Goal: Use online tool/utility: Utilize a website feature to perform a specific function

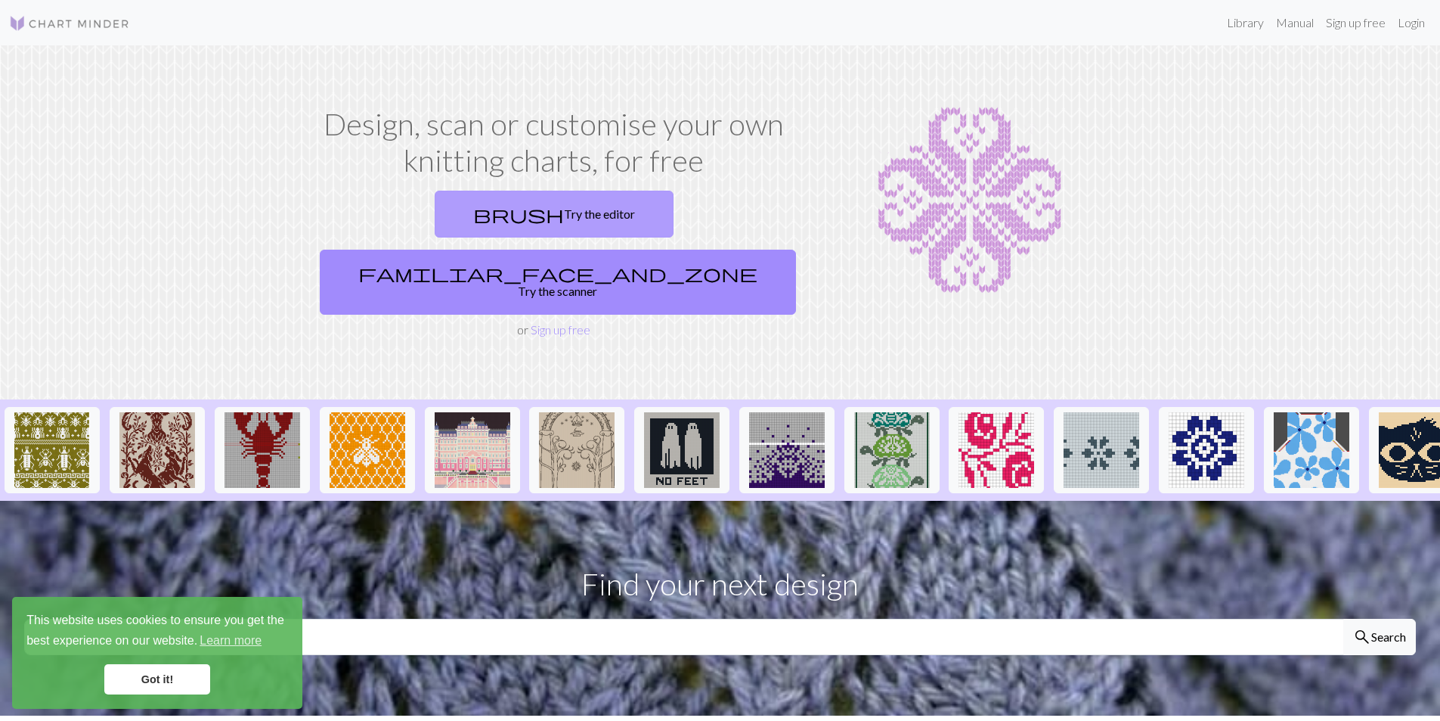
click at [473, 205] on span "brush" at bounding box center [518, 213] width 91 height 21
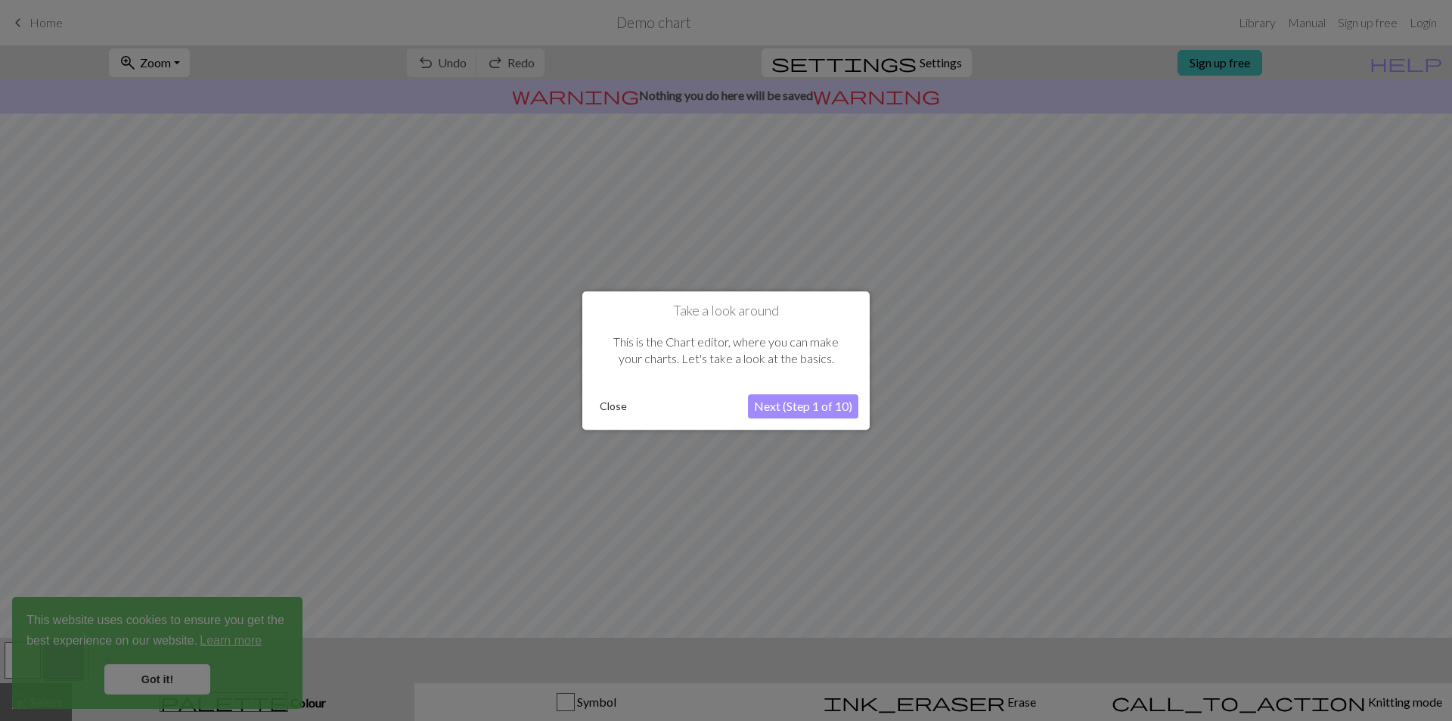
click at [795, 414] on button "Next (Step 1 of 10)" at bounding box center [803, 406] width 110 height 24
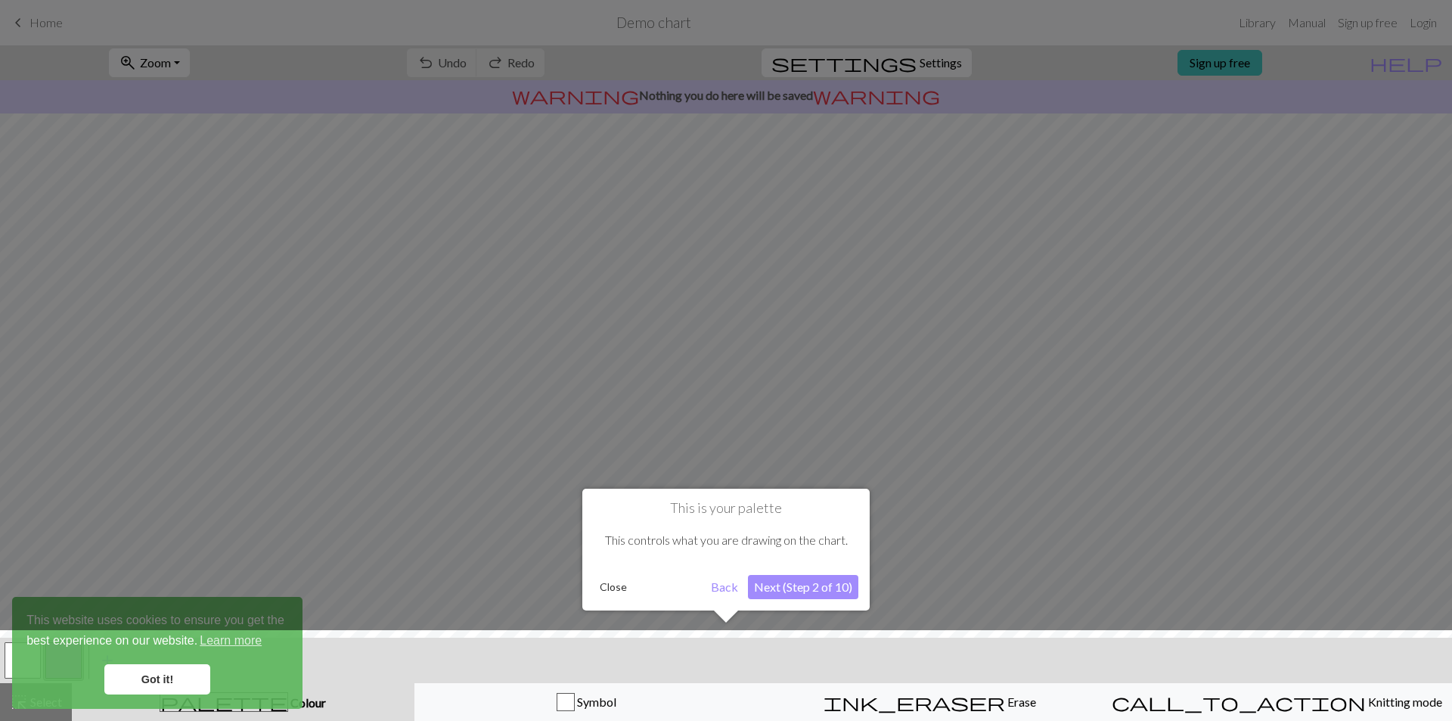
click at [813, 597] on button "Next (Step 2 of 10)" at bounding box center [803, 587] width 110 height 24
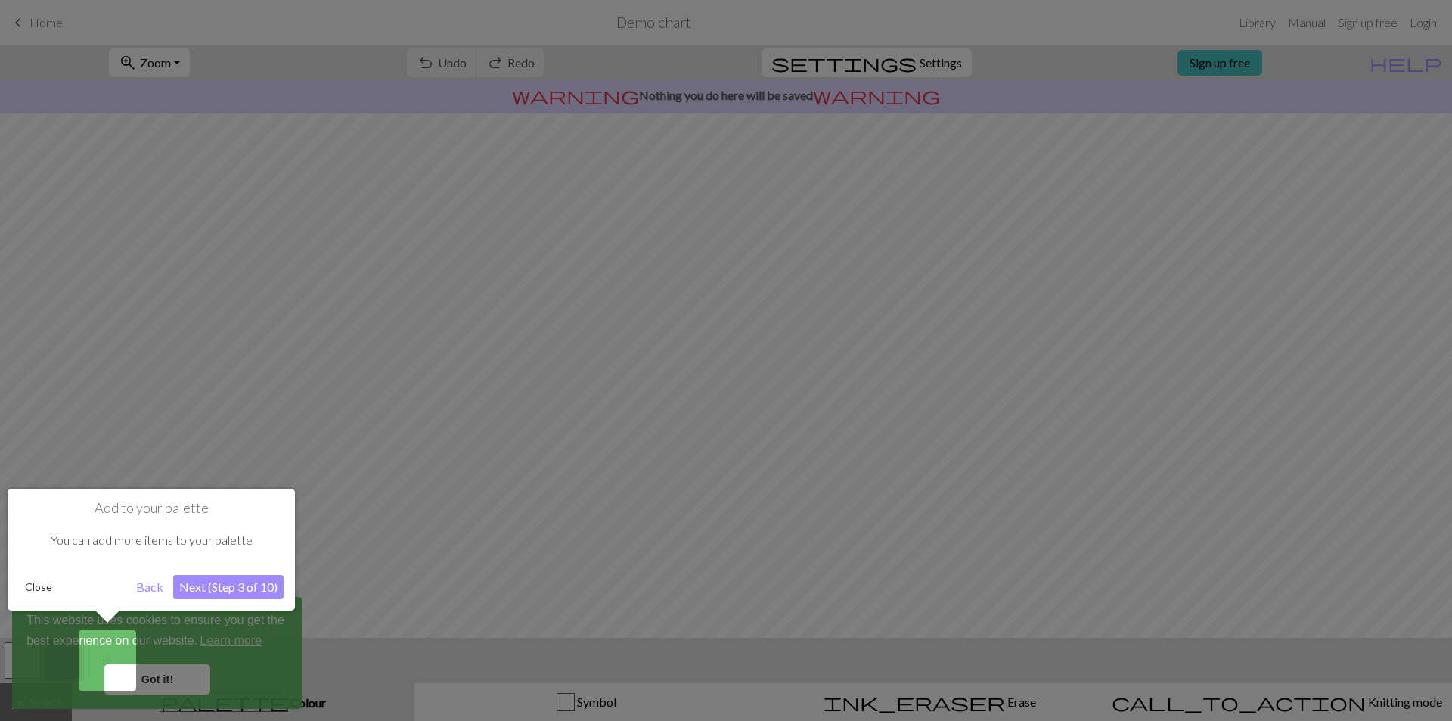
click at [234, 585] on button "Next (Step 3 of 10)" at bounding box center [228, 587] width 110 height 24
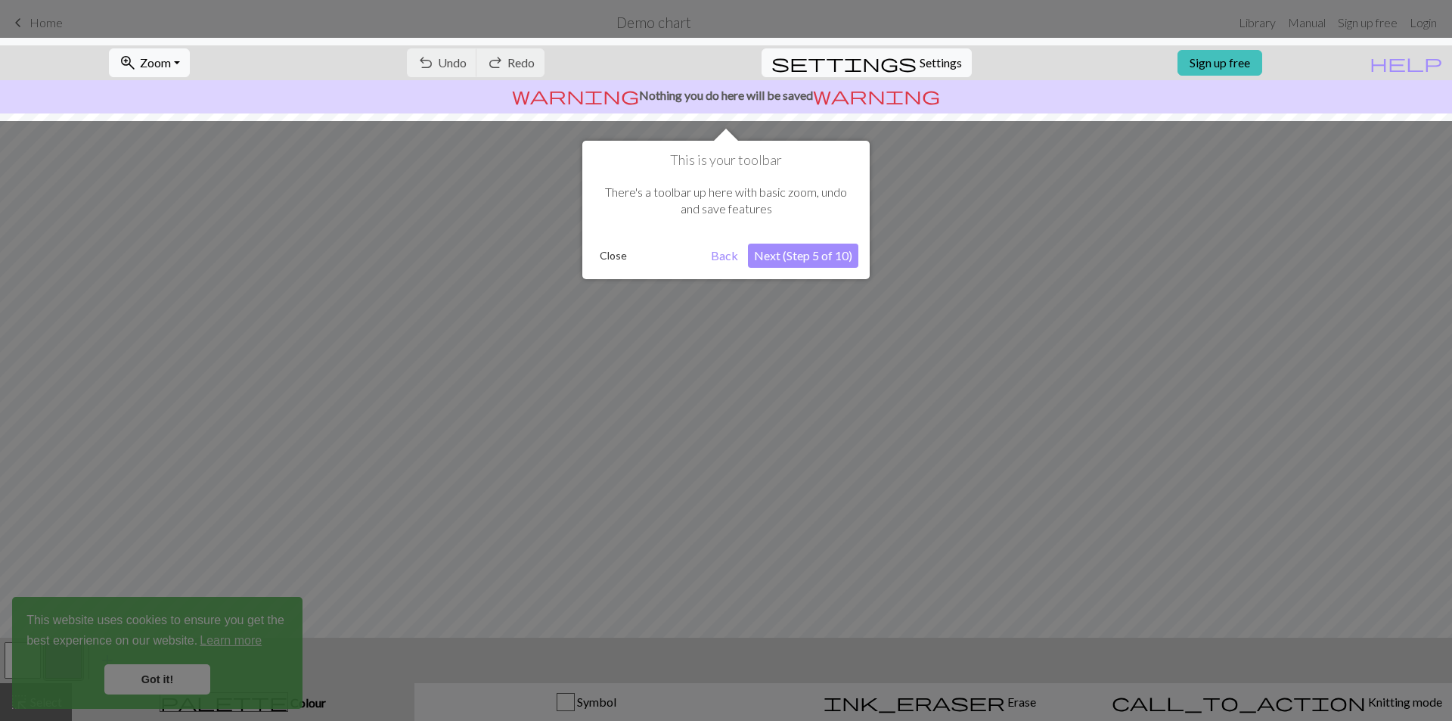
click at [827, 258] on button "Next (Step 5 of 10)" at bounding box center [803, 255] width 110 height 24
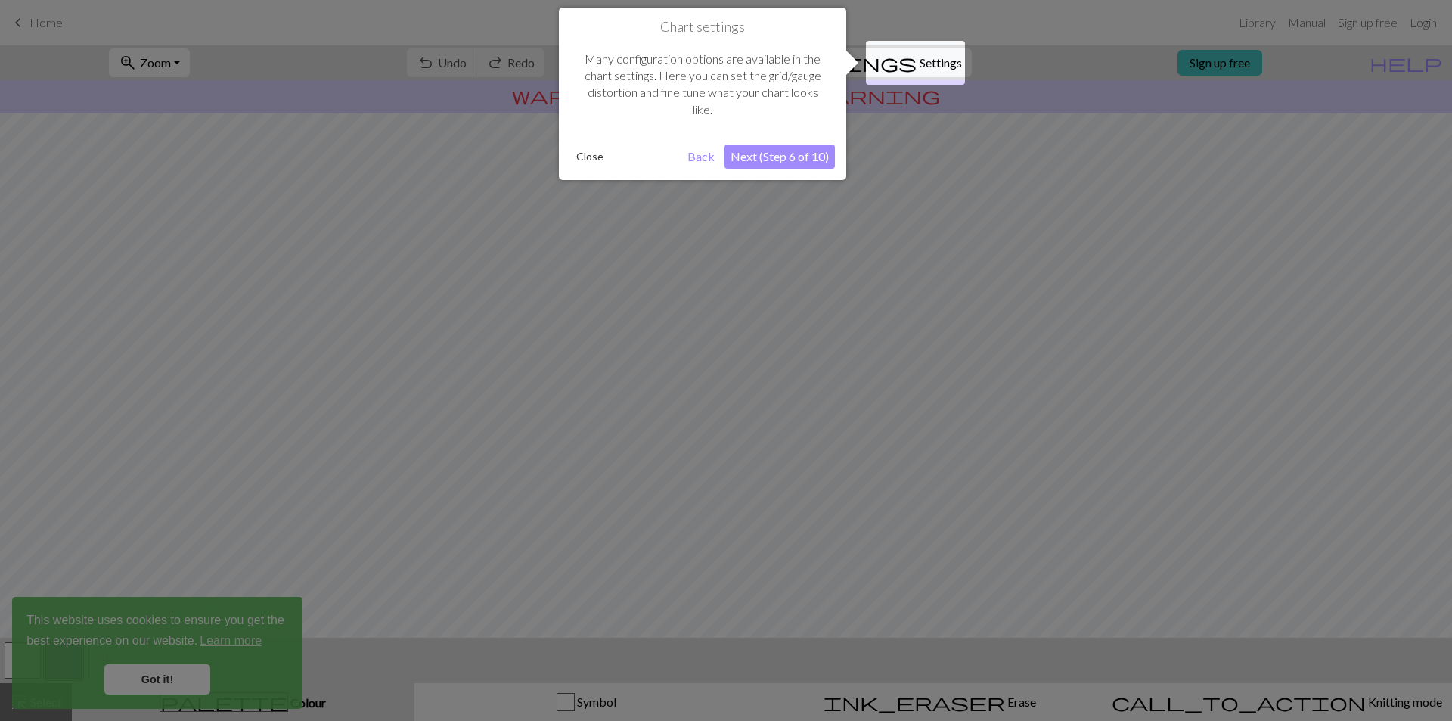
click at [811, 155] on button "Next (Step 6 of 10)" at bounding box center [779, 156] width 110 height 24
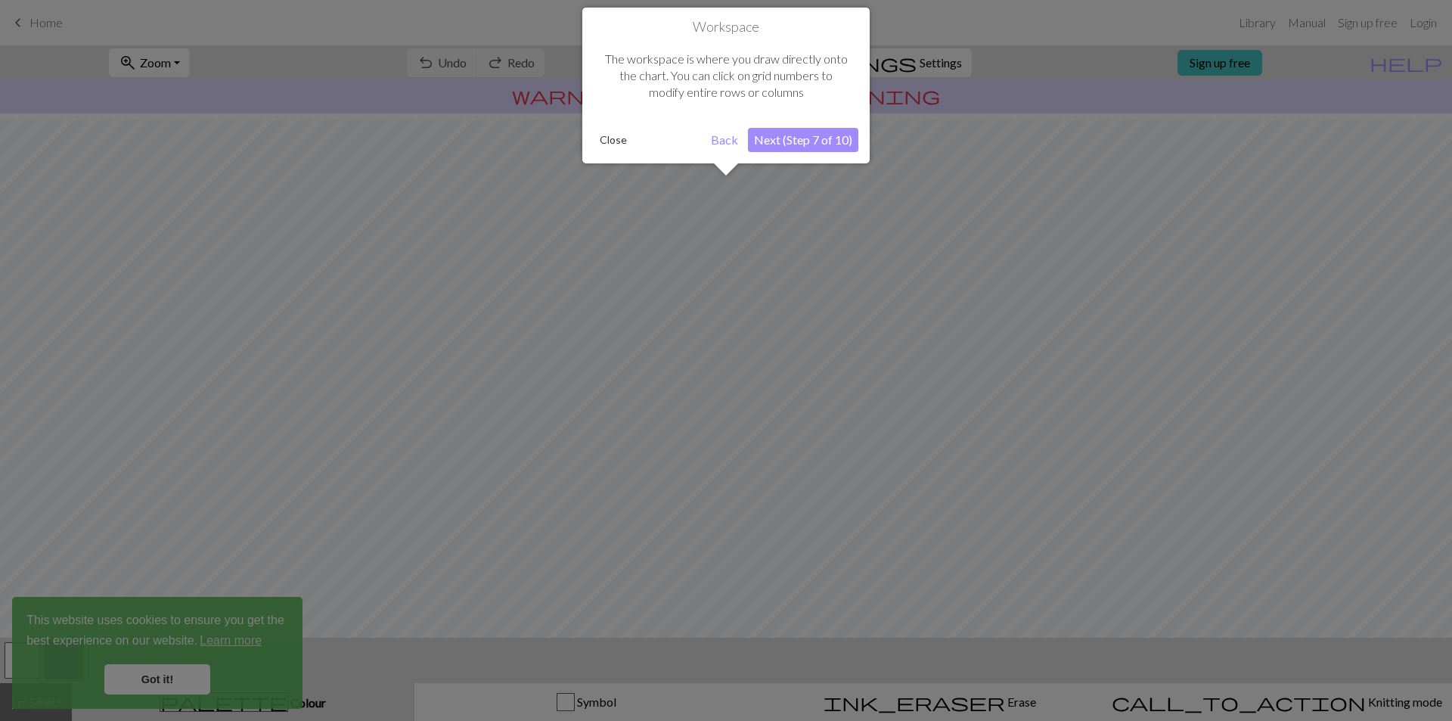
scroll to position [39, 0]
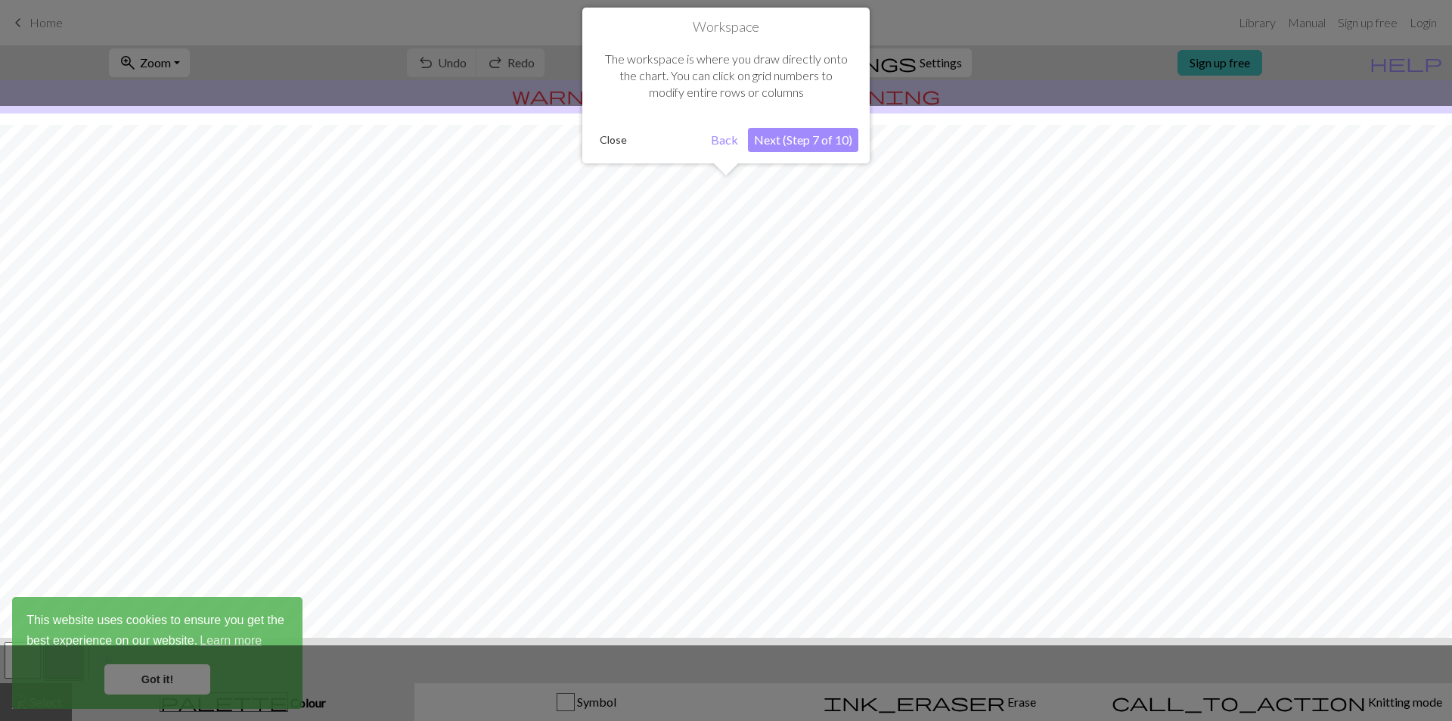
click at [829, 143] on button "Next (Step 7 of 10)" at bounding box center [803, 140] width 110 height 24
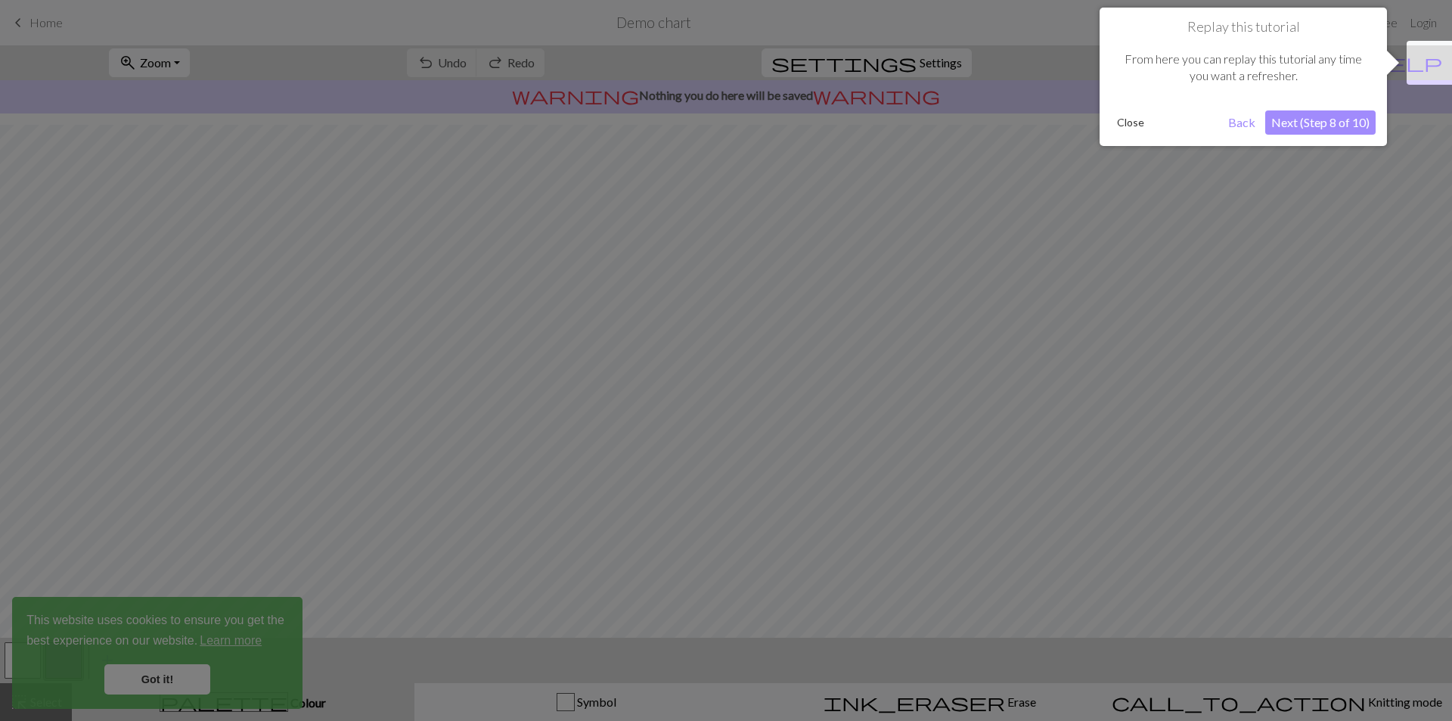
click at [1338, 118] on button "Next (Step 8 of 10)" at bounding box center [1320, 122] width 110 height 24
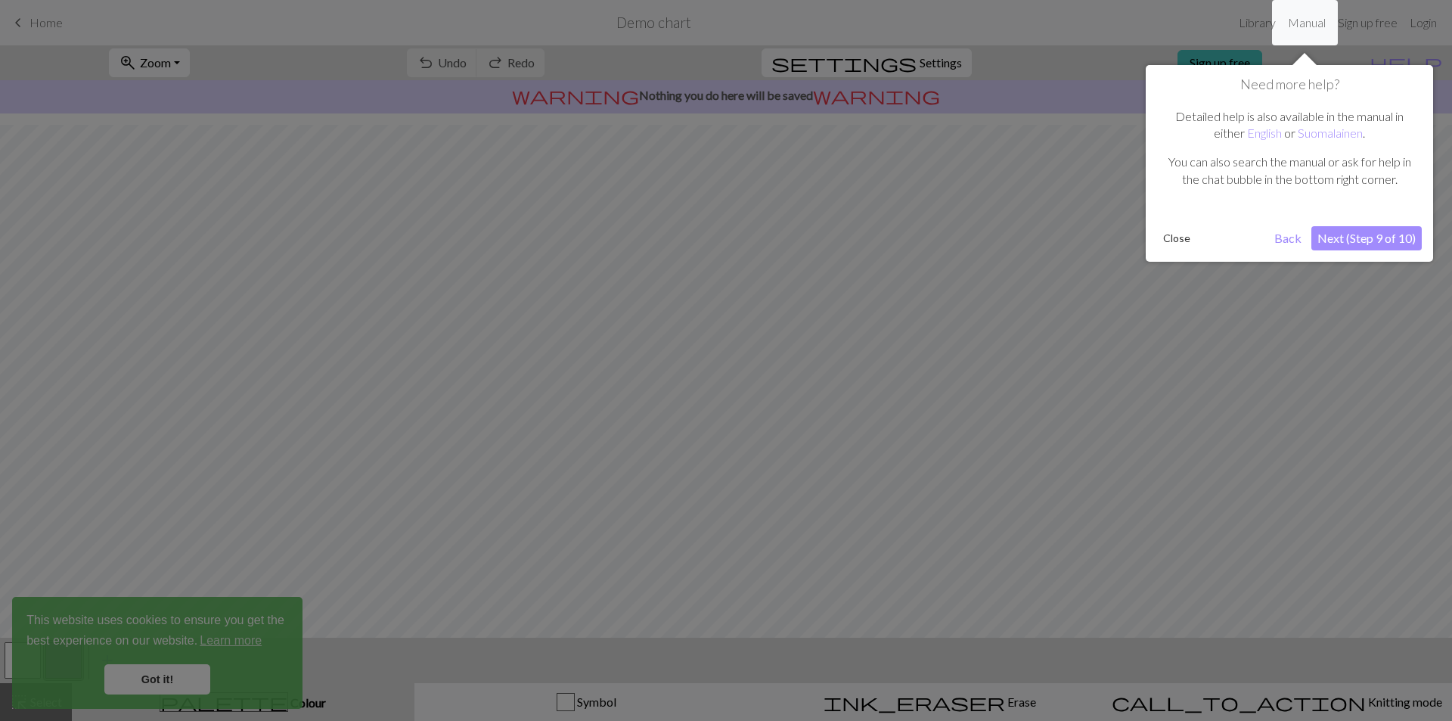
click at [1385, 237] on button "Next (Step 9 of 10)" at bounding box center [1366, 238] width 110 height 24
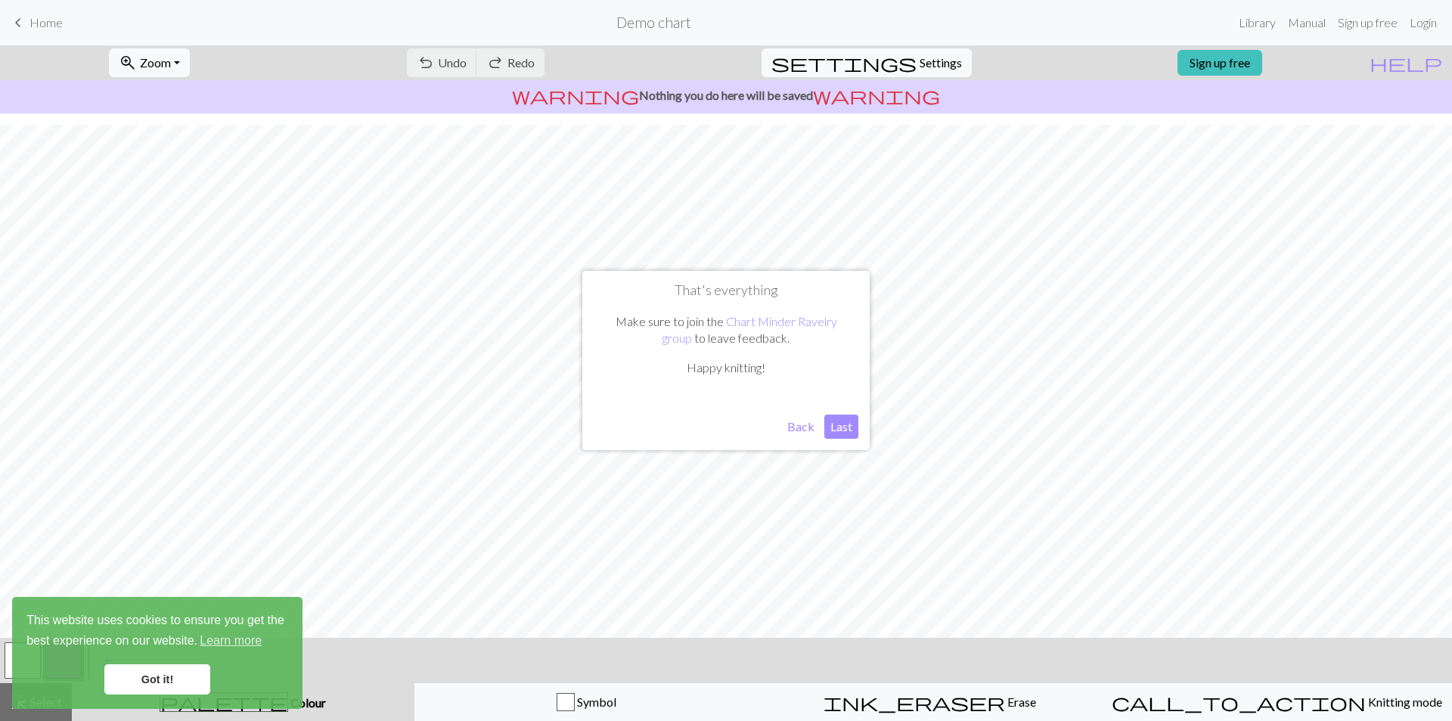
click at [845, 436] on button "Last" at bounding box center [841, 426] width 34 height 24
click at [180, 687] on link "Got it!" at bounding box center [157, 679] width 106 height 30
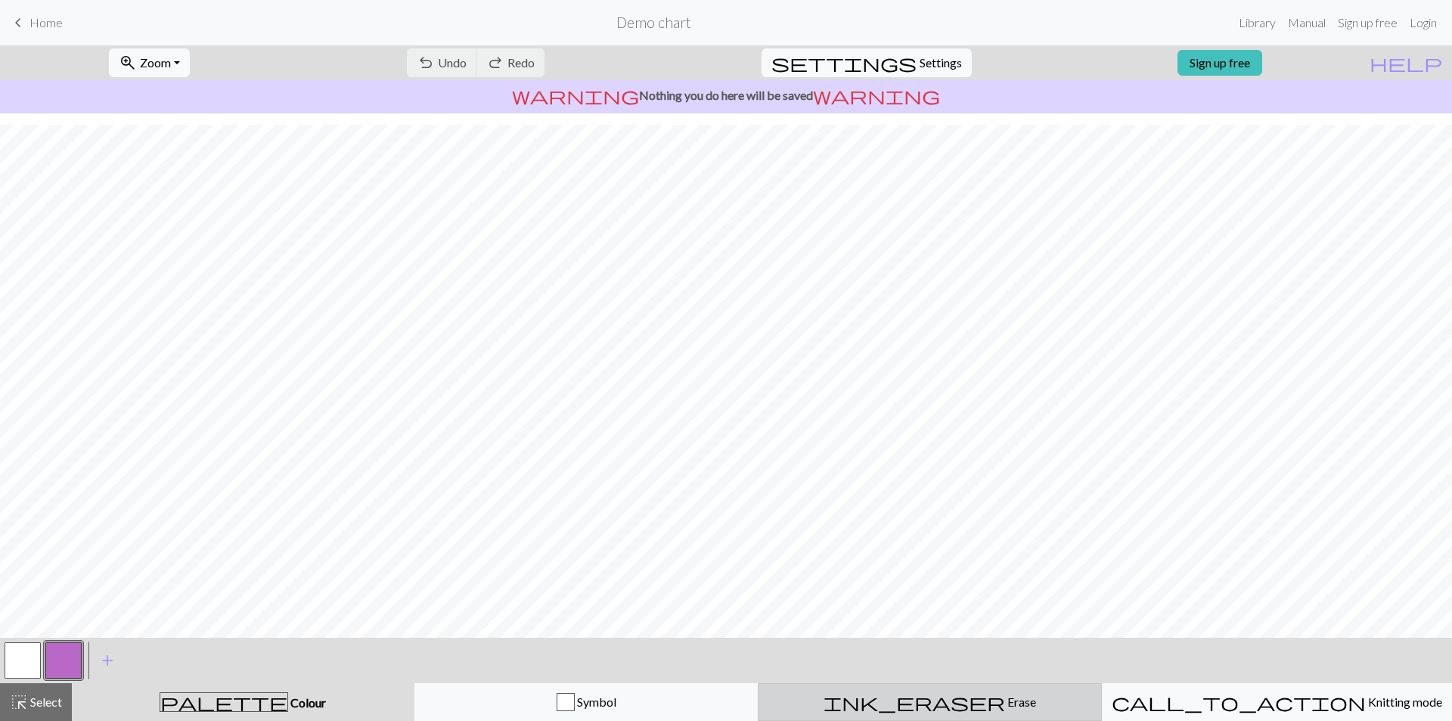
click at [1005, 702] on span "Erase" at bounding box center [1020, 701] width 31 height 14
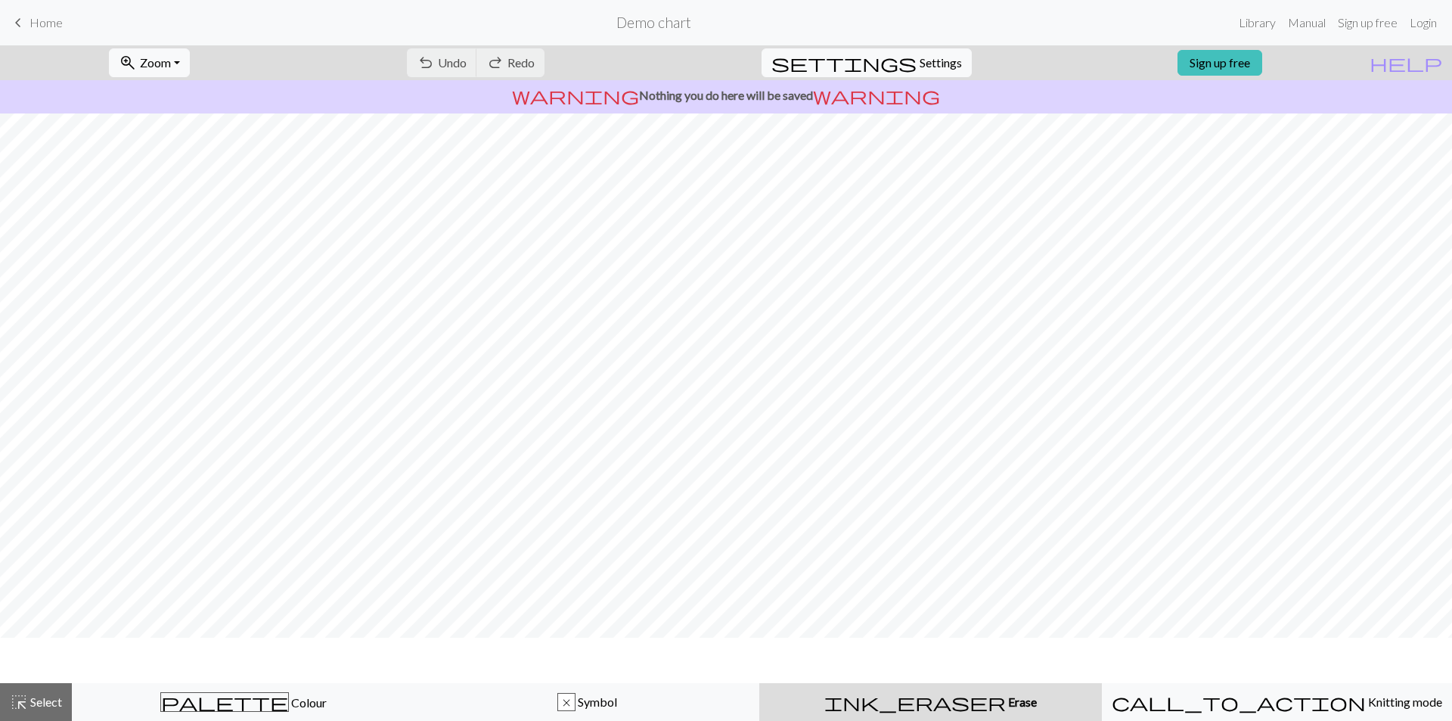
scroll to position [0, 0]
click at [435, 73] on span "undo" at bounding box center [426, 62] width 18 height 21
click at [529, 63] on div "undo Undo Undo redo Redo Redo" at bounding box center [475, 62] width 160 height 35
click at [672, 23] on h2 "Demo chart" at bounding box center [653, 22] width 75 height 17
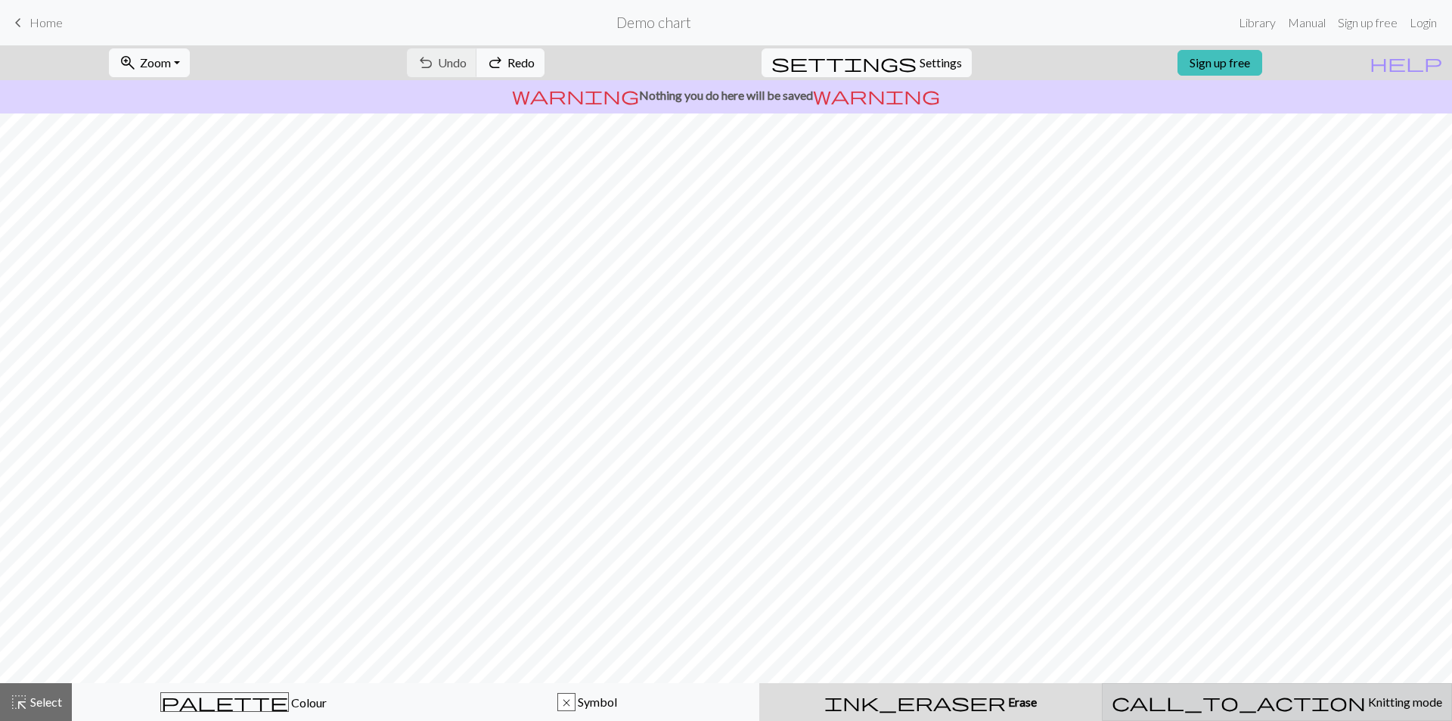
click at [1366, 704] on span "Knitting mode" at bounding box center [1404, 701] width 76 height 14
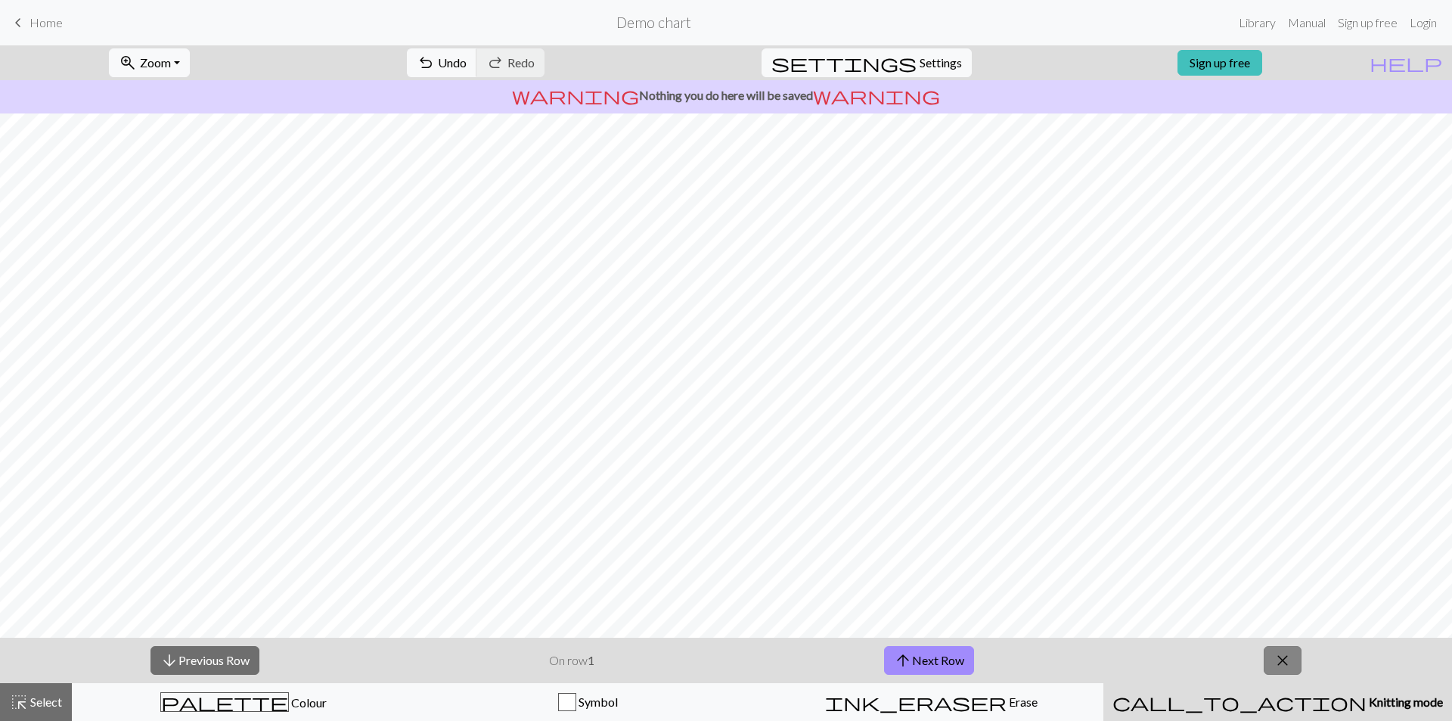
click at [1273, 650] on span "close" at bounding box center [1282, 659] width 18 height 21
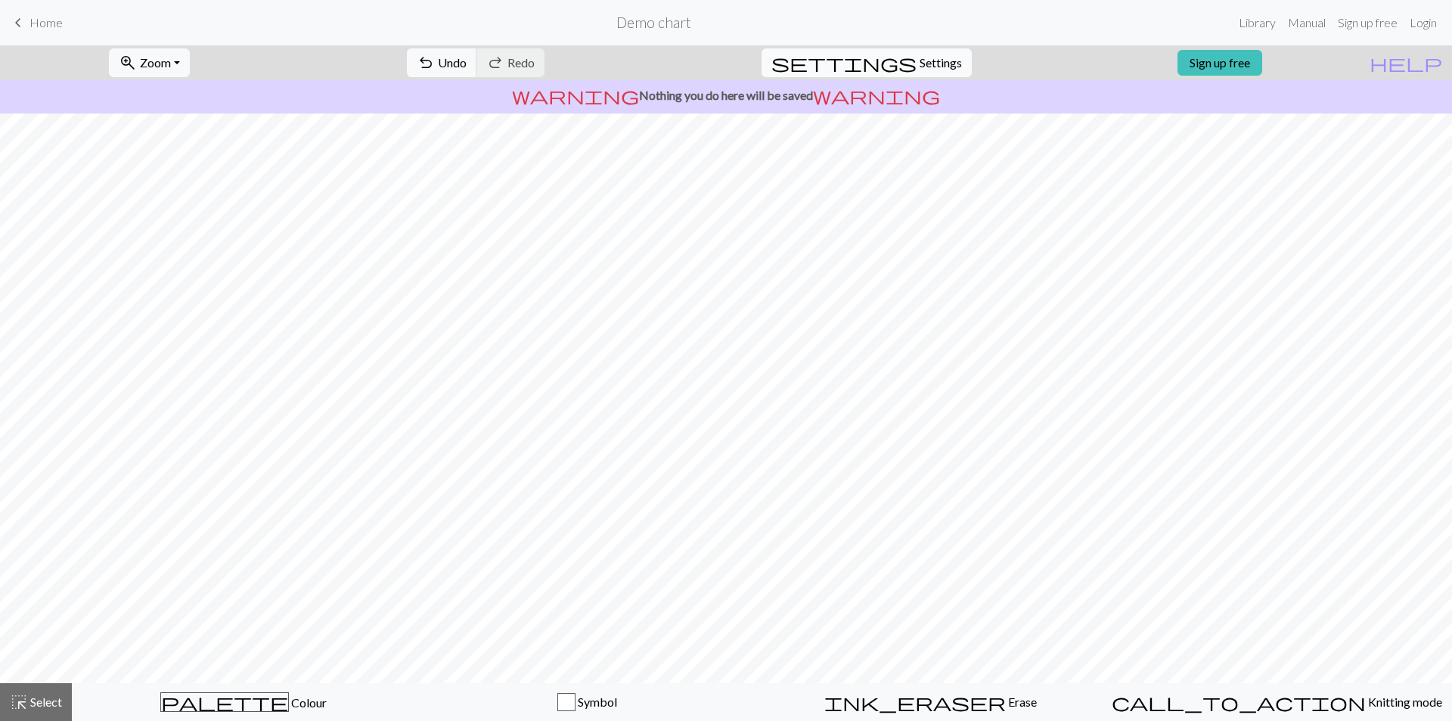
click at [921, 59] on span "Settings" at bounding box center [940, 63] width 42 height 18
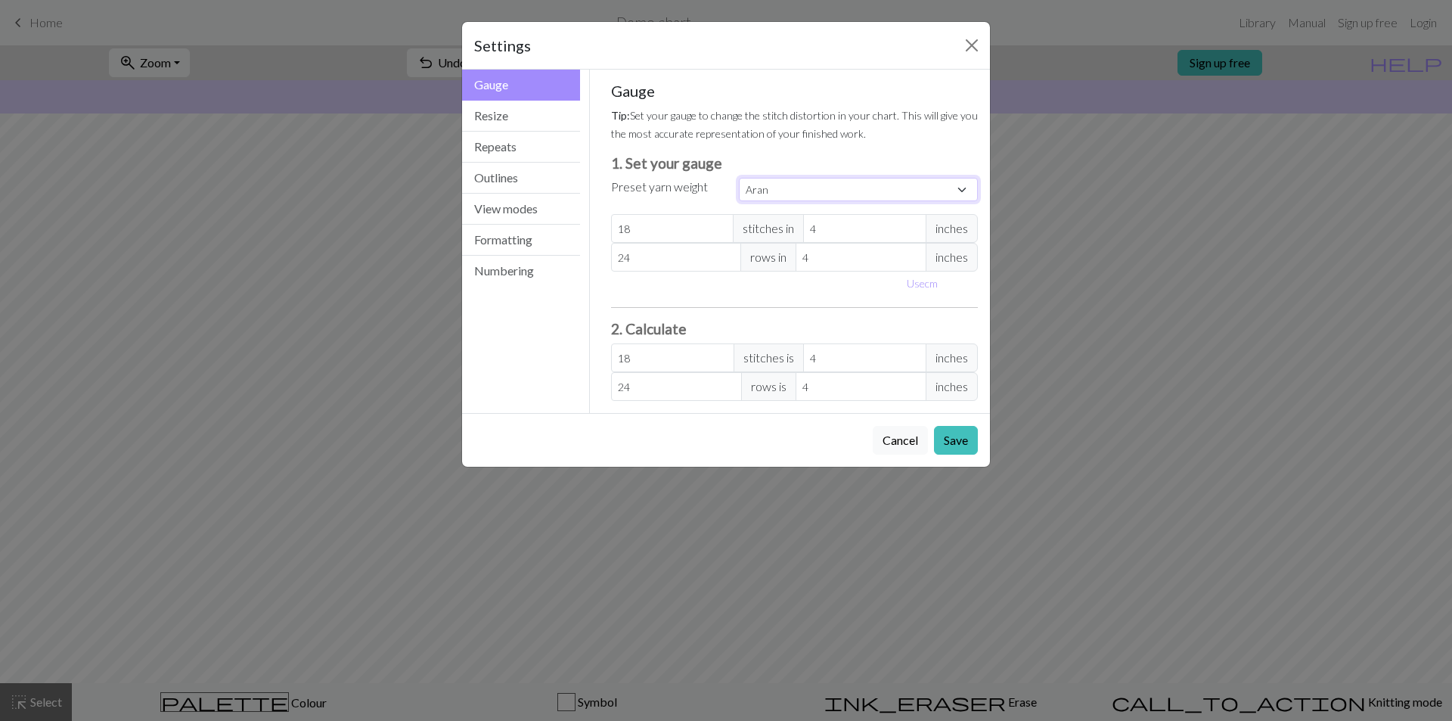
click at [874, 188] on select "Custom Square Lace Light Fingering Fingering Sport Double knit Worsted Aran Bul…" at bounding box center [858, 189] width 239 height 23
select select "sport"
click at [739, 178] on select "Custom Square Lace Light Fingering Fingering Sport Double knit Worsted Aran Bul…" at bounding box center [858, 189] width 239 height 23
type input "24"
type input "34"
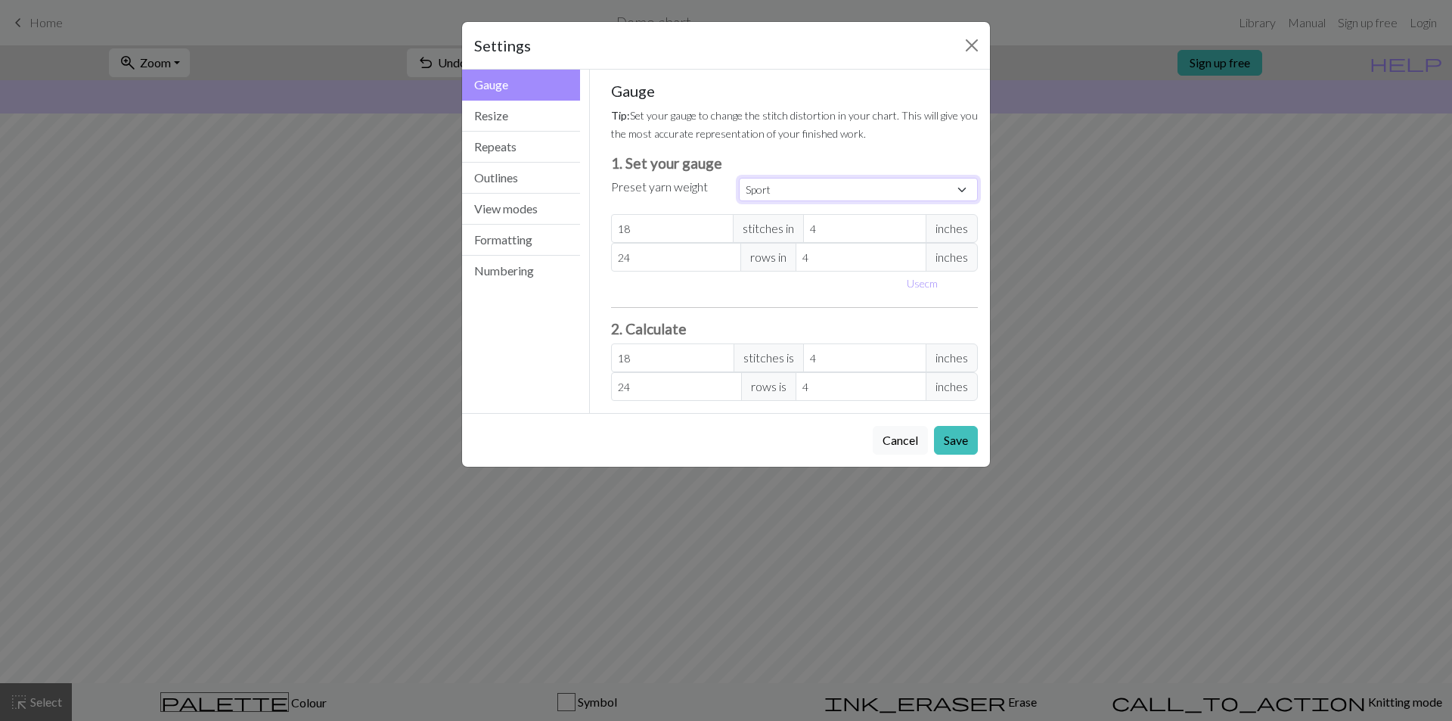
type input "24"
type input "34"
click at [527, 115] on button "Resize" at bounding box center [521, 116] width 118 height 31
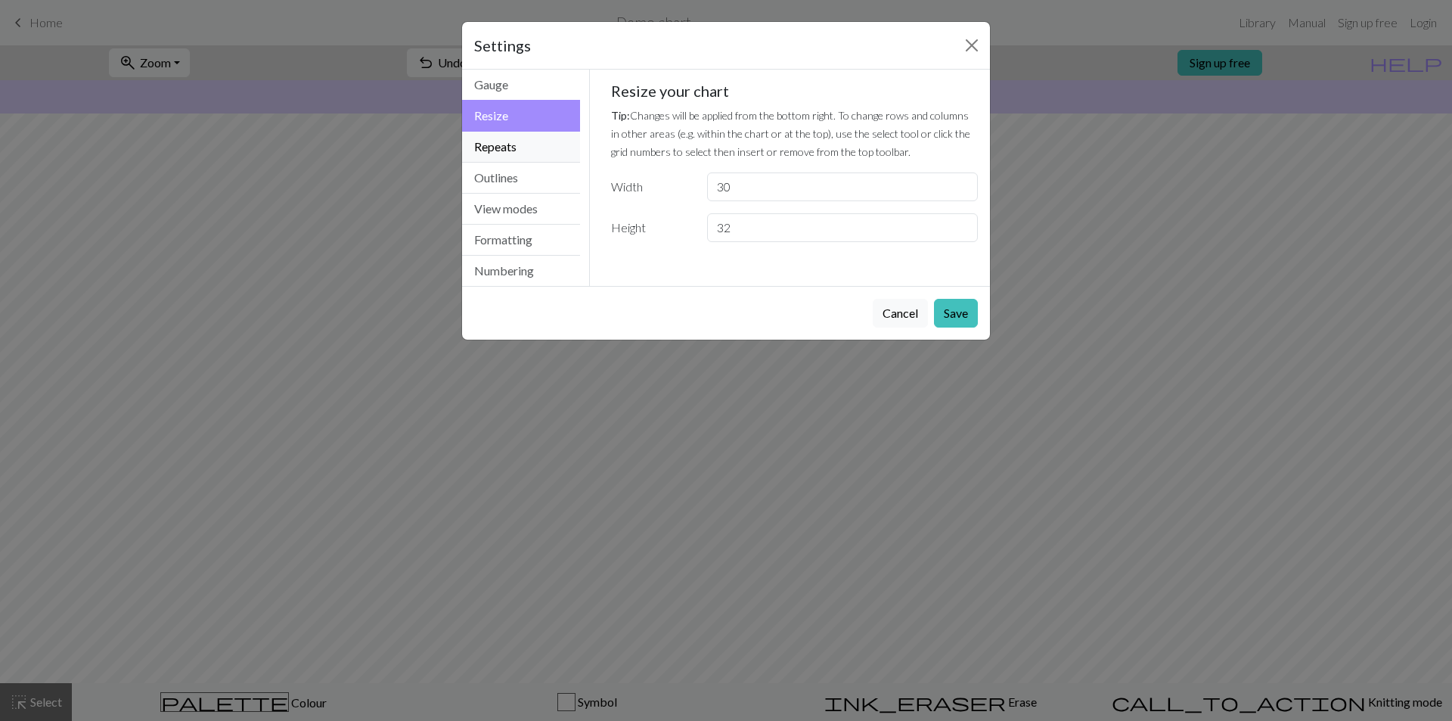
click at [542, 151] on button "Repeats" at bounding box center [521, 147] width 118 height 31
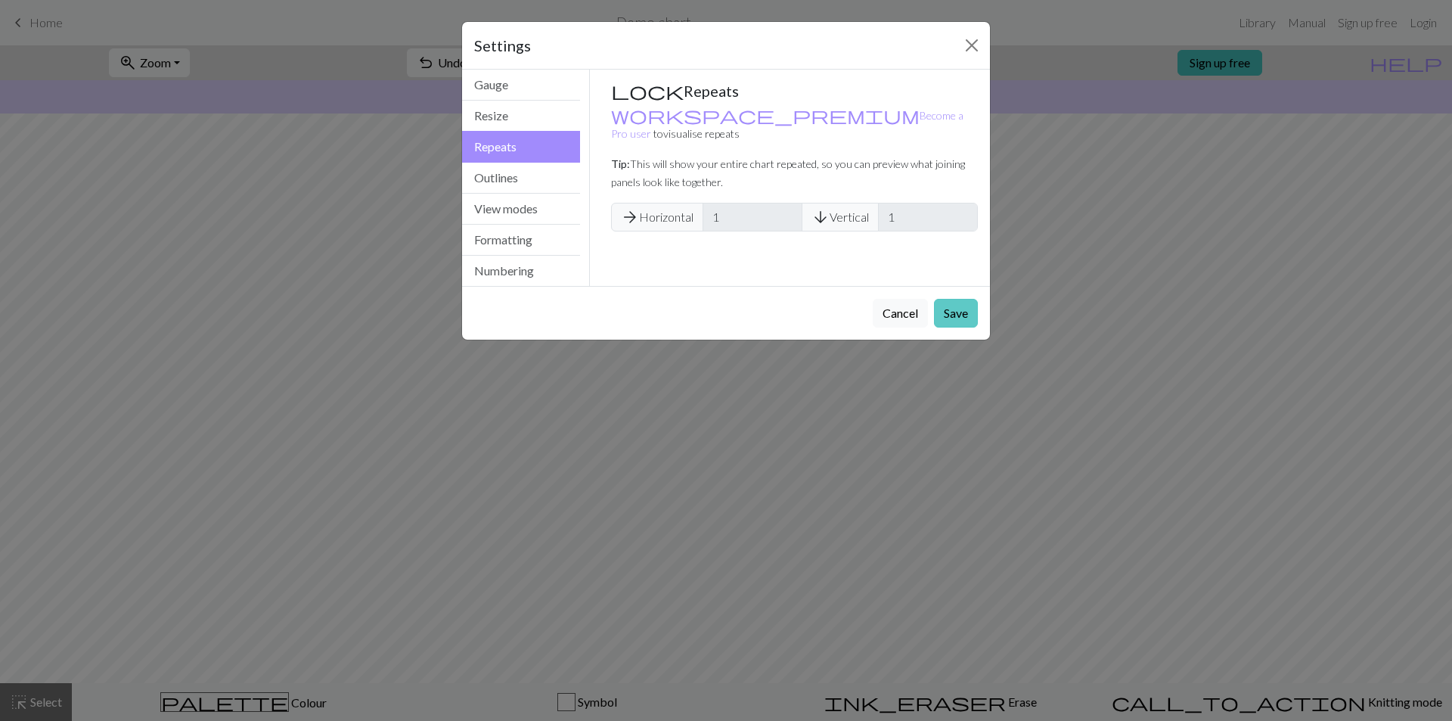
click at [958, 310] on button "Save" at bounding box center [956, 313] width 44 height 29
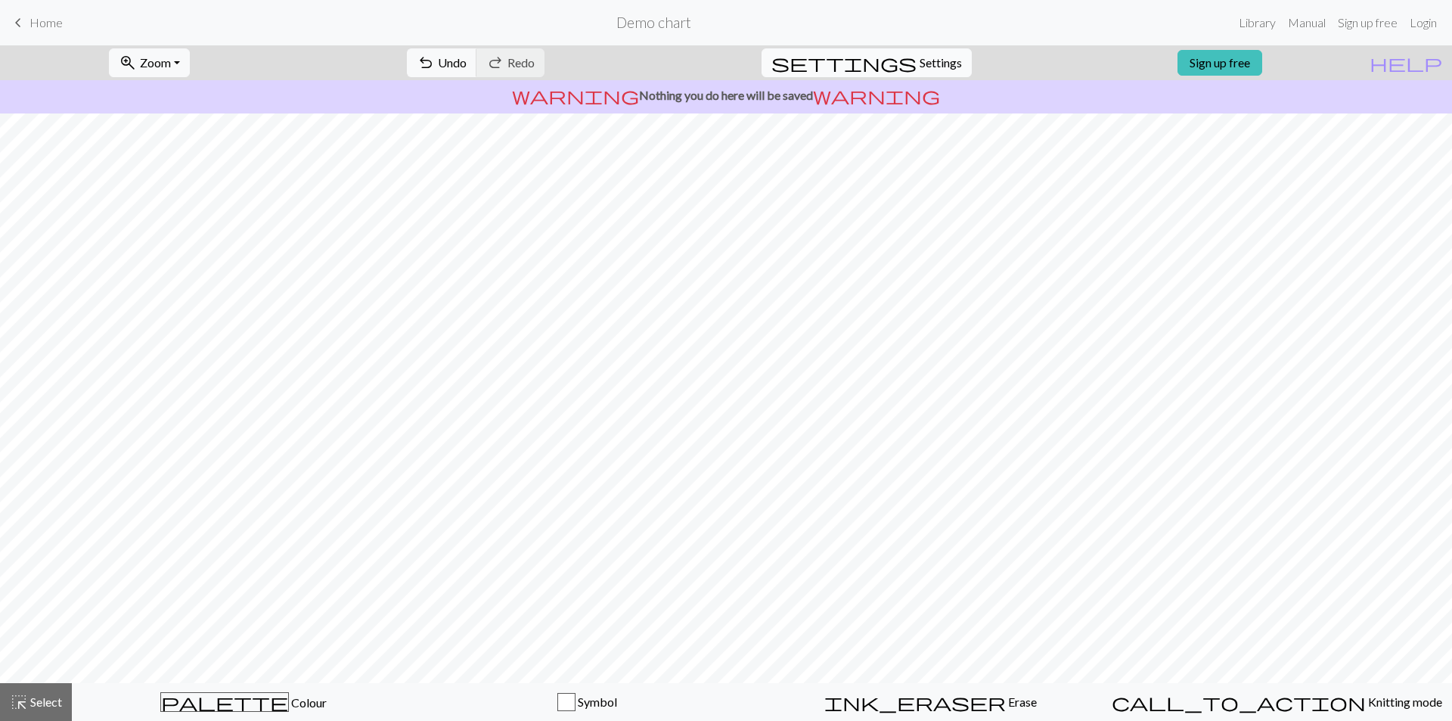
click at [937, 70] on span "Settings" at bounding box center [940, 63] width 42 height 18
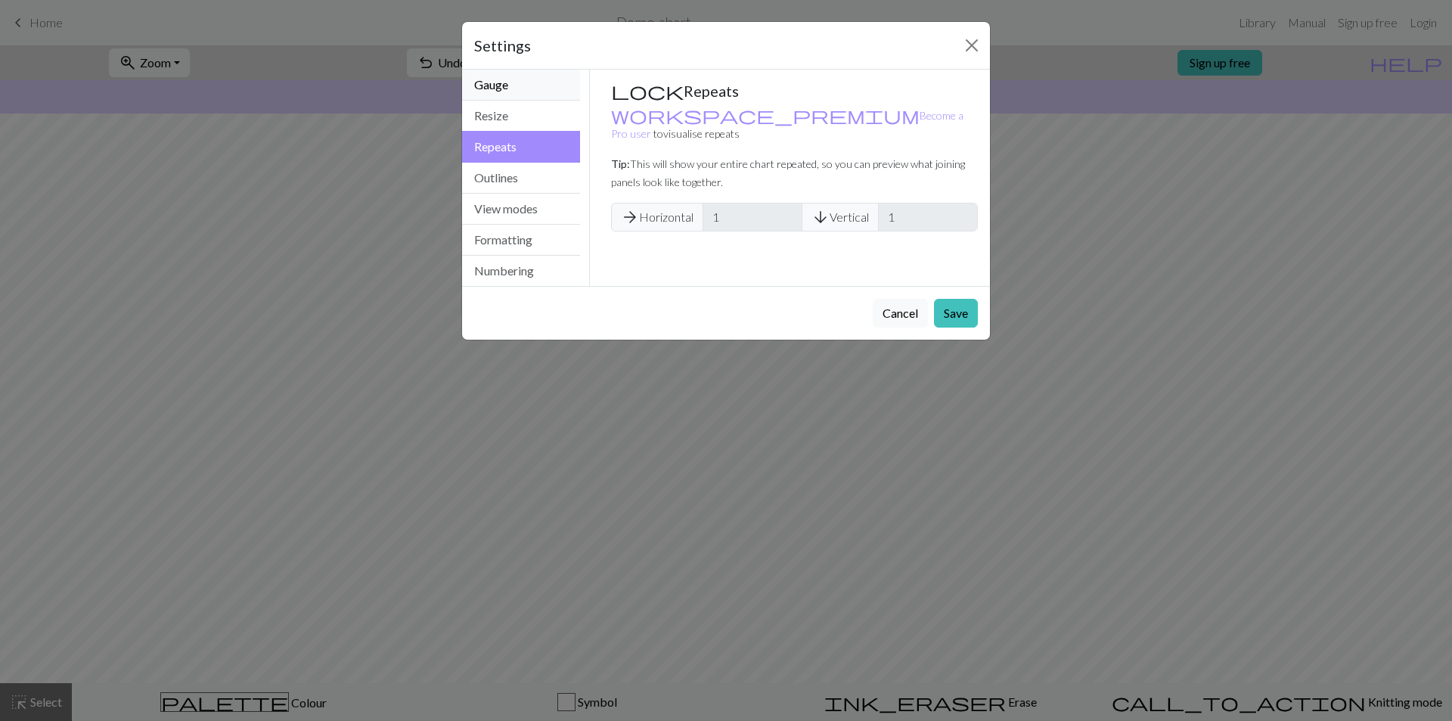
click at [518, 89] on button "Gauge" at bounding box center [521, 85] width 118 height 31
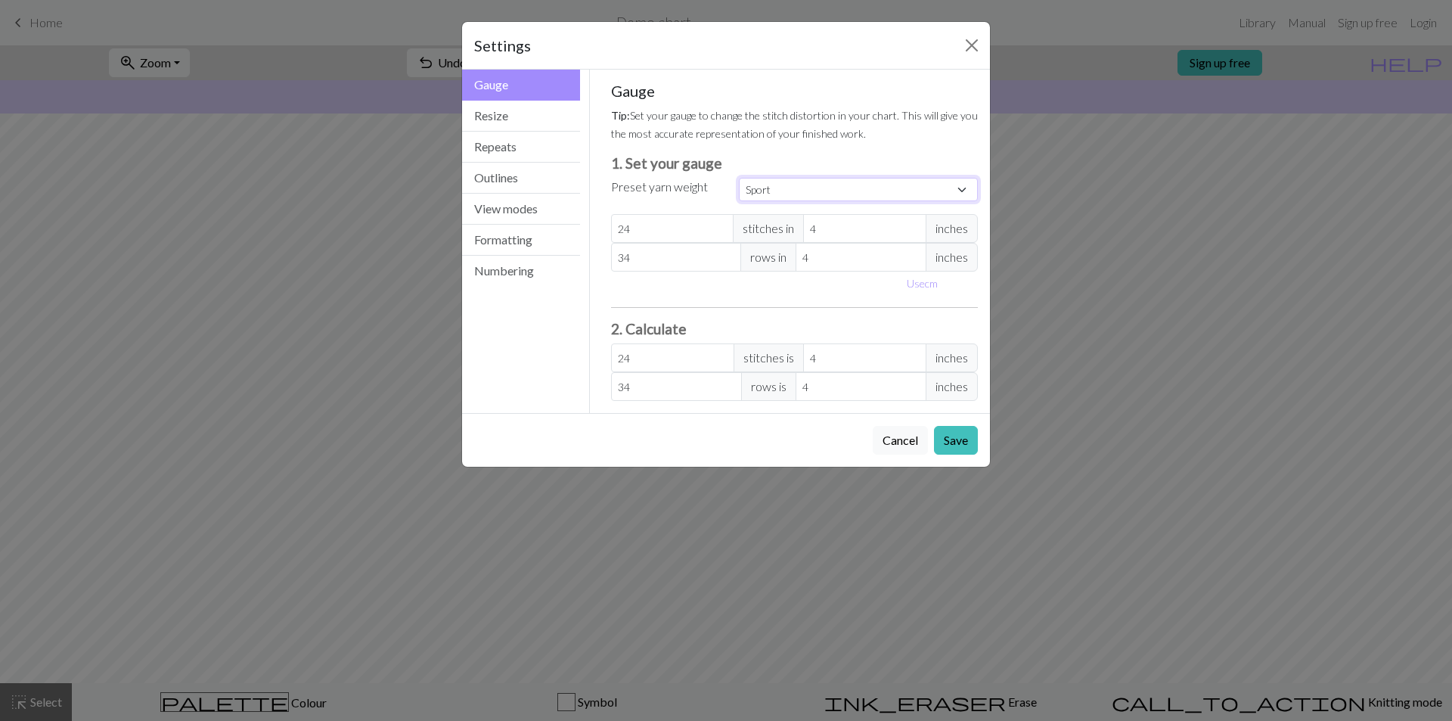
select select "aran"
click at [739, 178] on select "Custom Square Lace Light Fingering Fingering Sport Double knit Worsted Aran Bul…" at bounding box center [858, 189] width 239 height 23
type input "18"
type input "24"
type input "18"
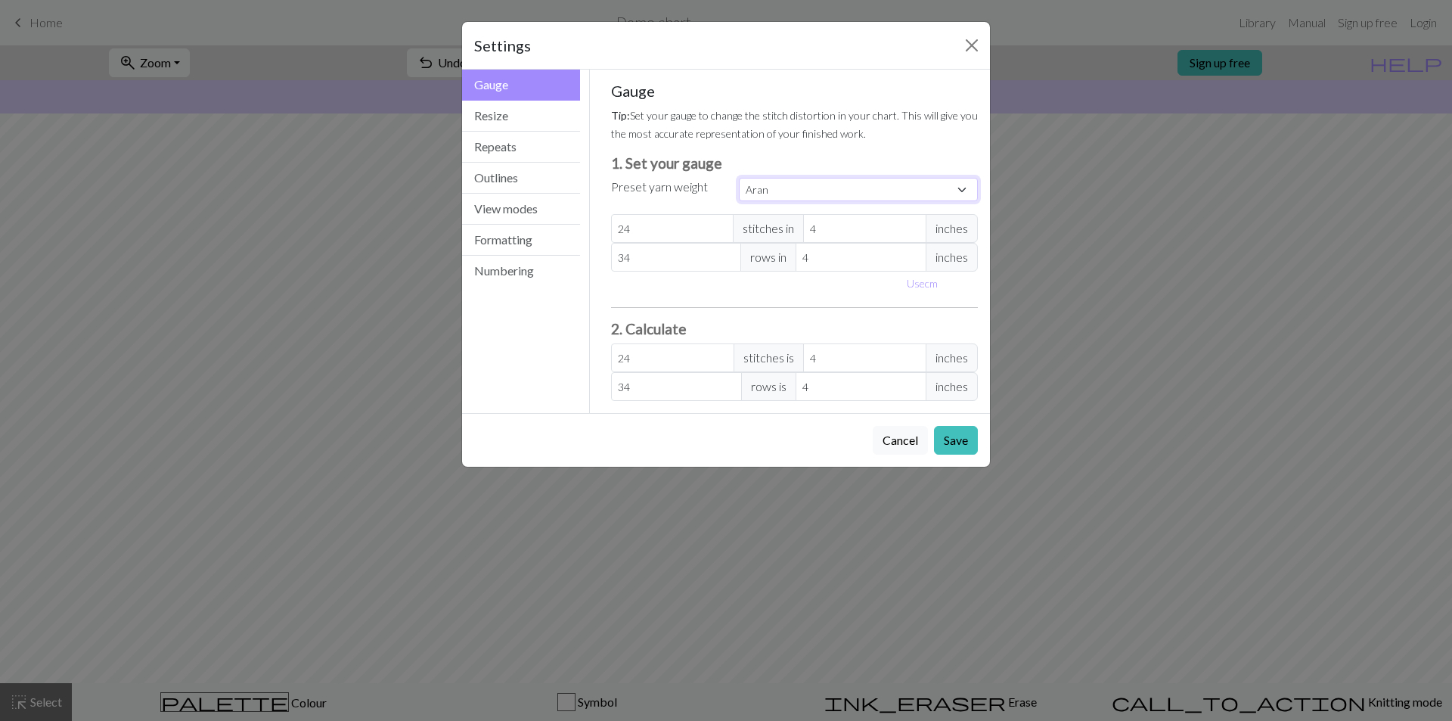
type input "24"
click at [949, 448] on button "Save" at bounding box center [956, 440] width 44 height 29
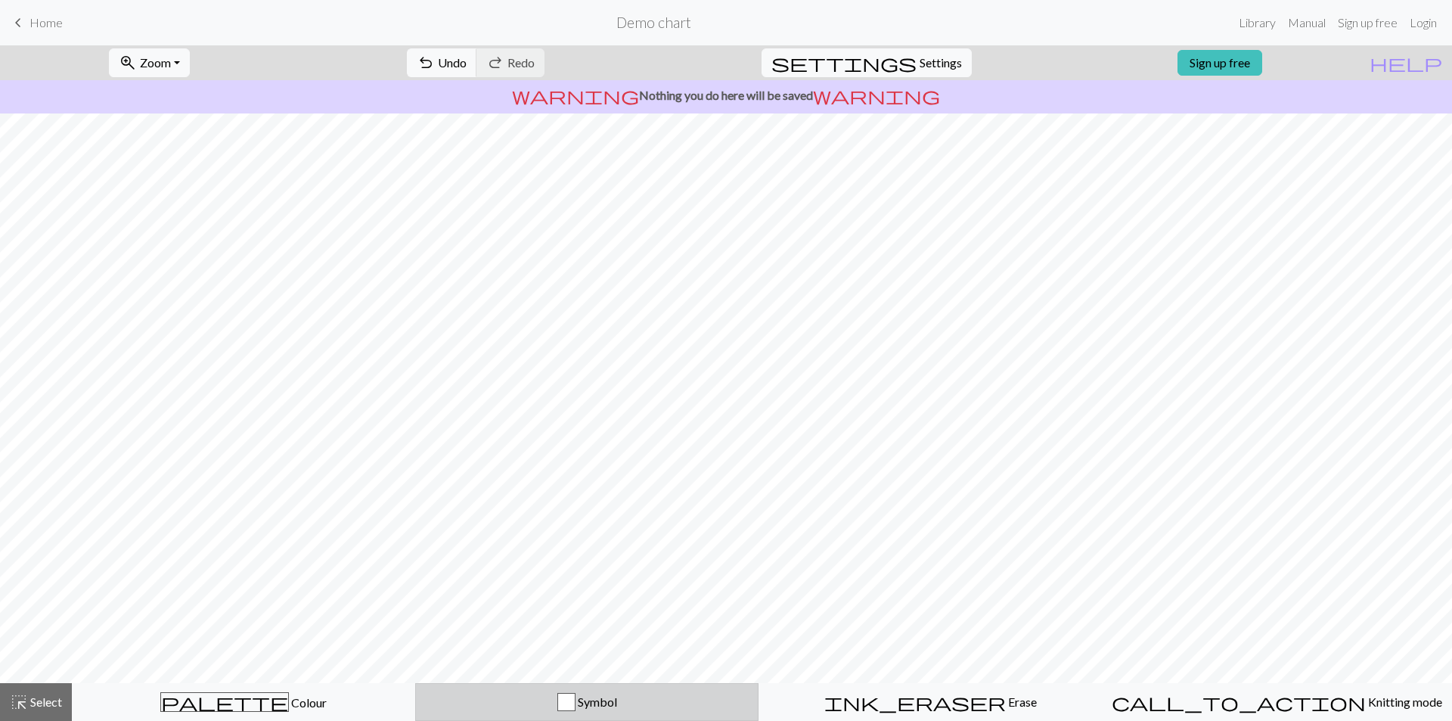
click at [572, 695] on div "button" at bounding box center [566, 702] width 18 height 18
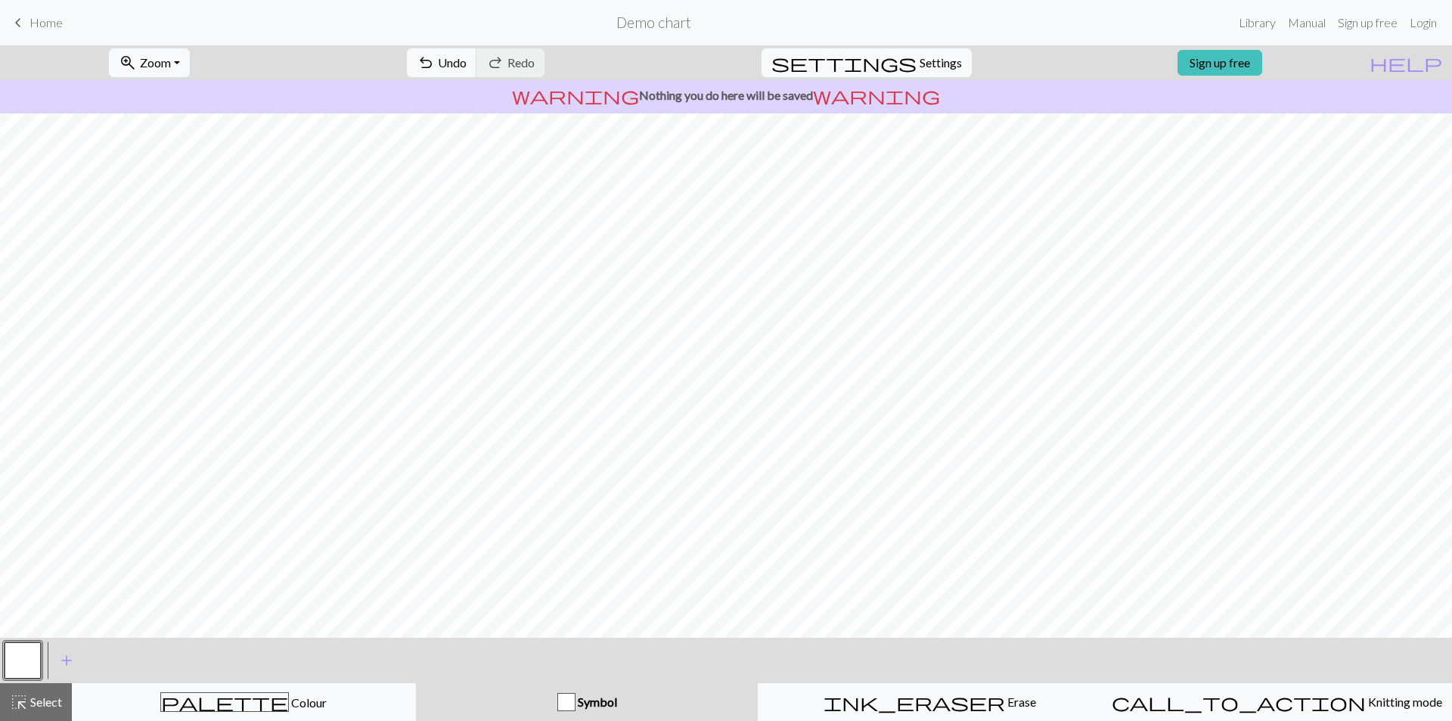
click at [574, 702] on div "button" at bounding box center [566, 702] width 18 height 18
drag, startPoint x: 64, startPoint y: 662, endPoint x: 92, endPoint y: 664, distance: 28.8
click at [65, 662] on span "add" at bounding box center [66, 659] width 18 height 21
click at [68, 663] on button "button" at bounding box center [63, 660] width 36 height 36
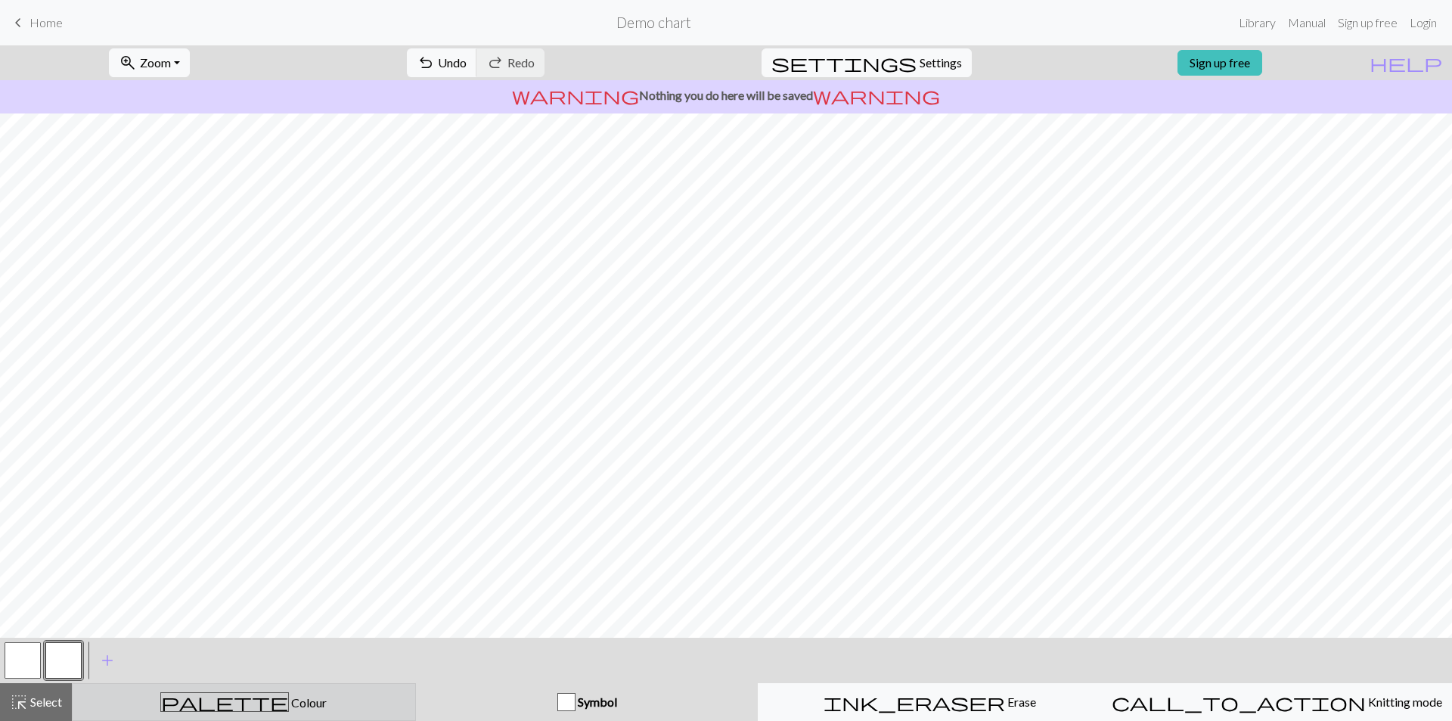
click at [236, 710] on div "palette Colour Colour" at bounding box center [244, 702] width 324 height 20
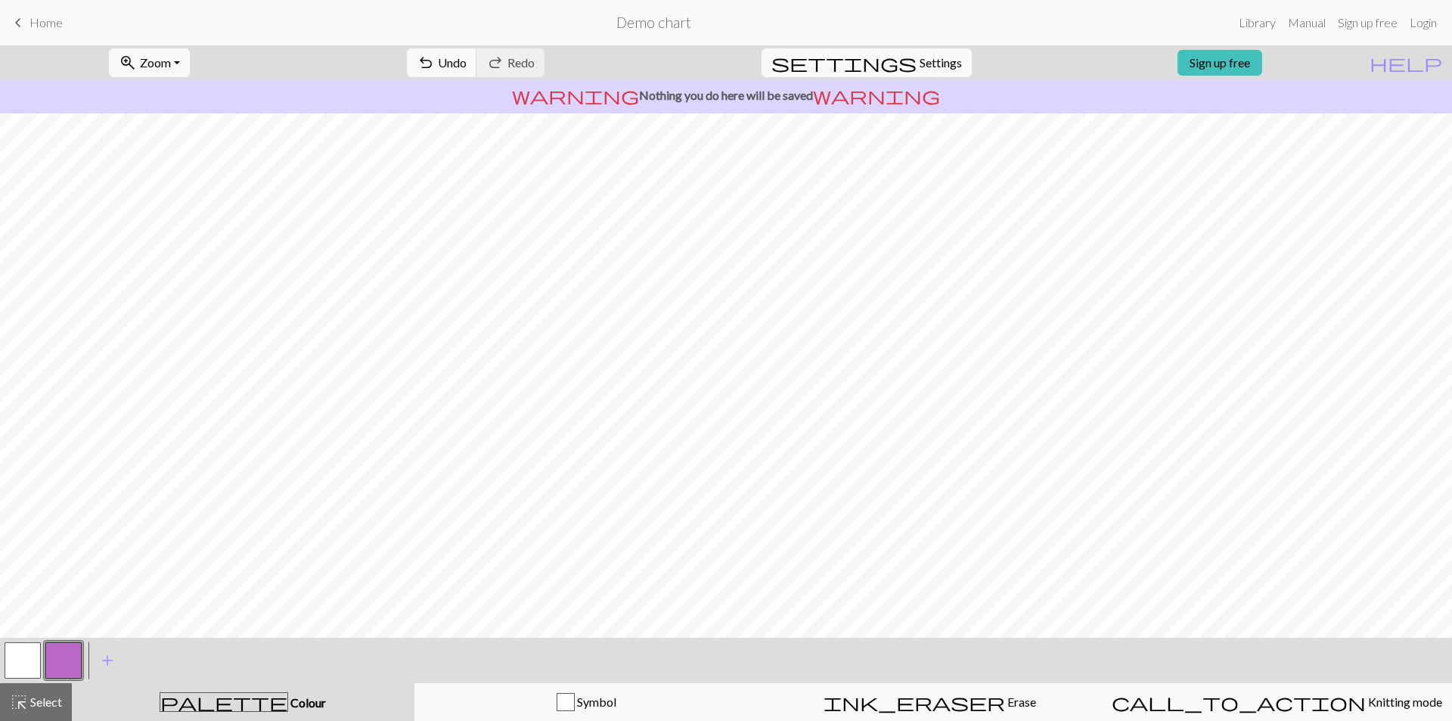
click at [57, 665] on button "button" at bounding box center [63, 660] width 36 height 36
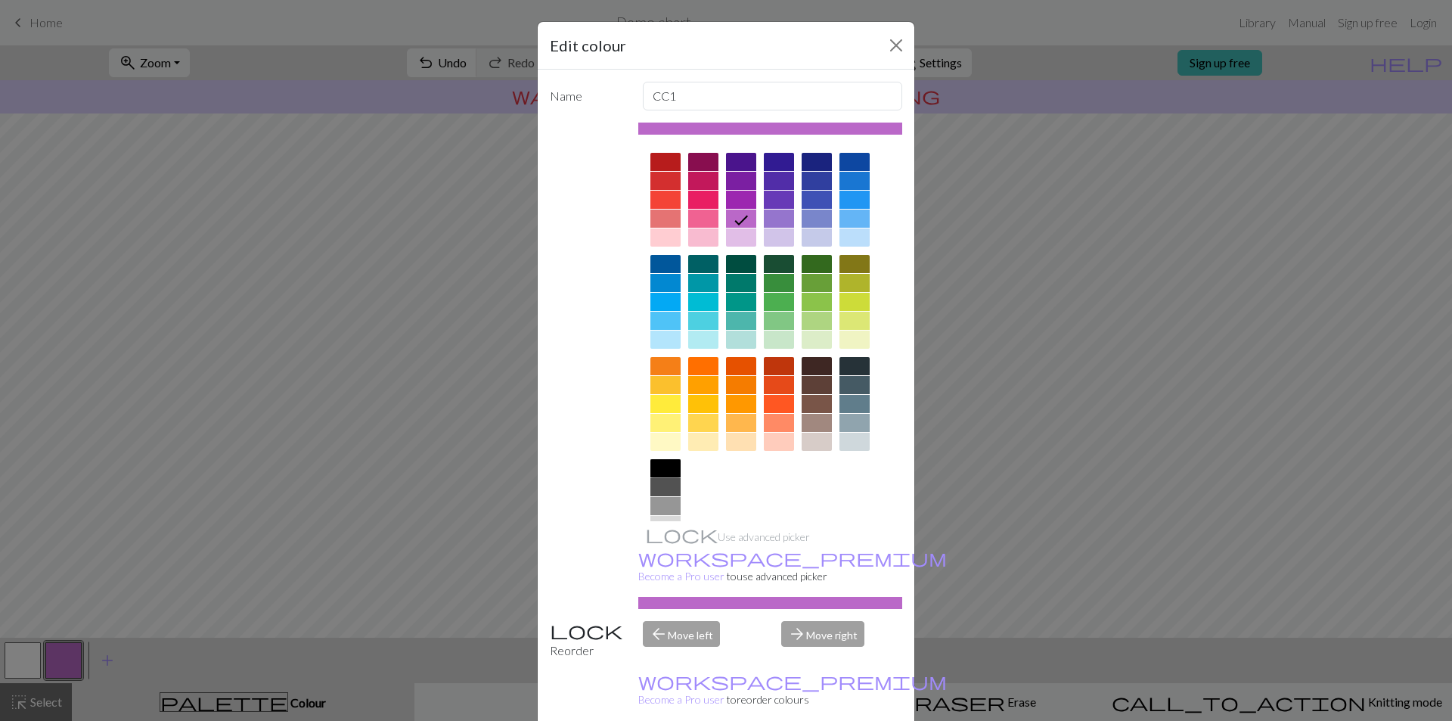
click at [650, 463] on div at bounding box center [665, 468] width 30 height 18
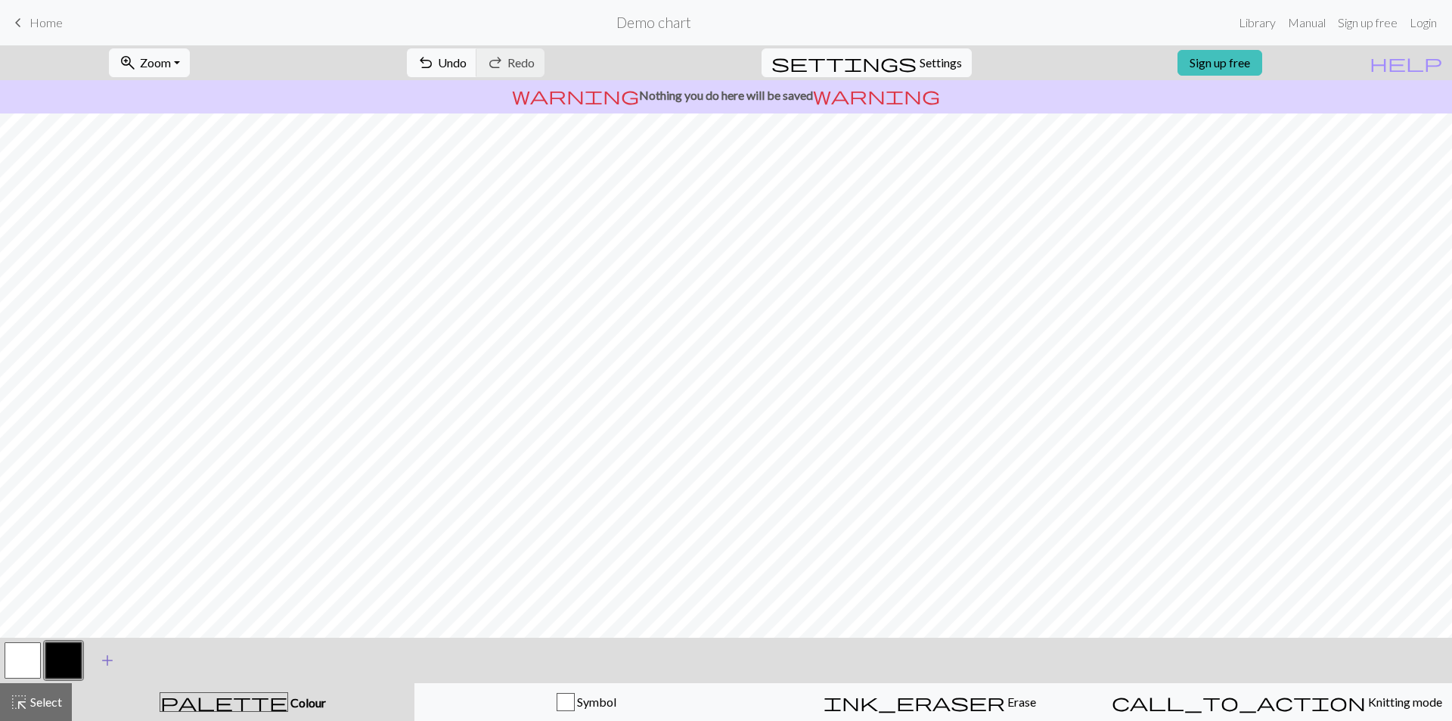
click at [111, 665] on span "add" at bounding box center [107, 659] width 18 height 21
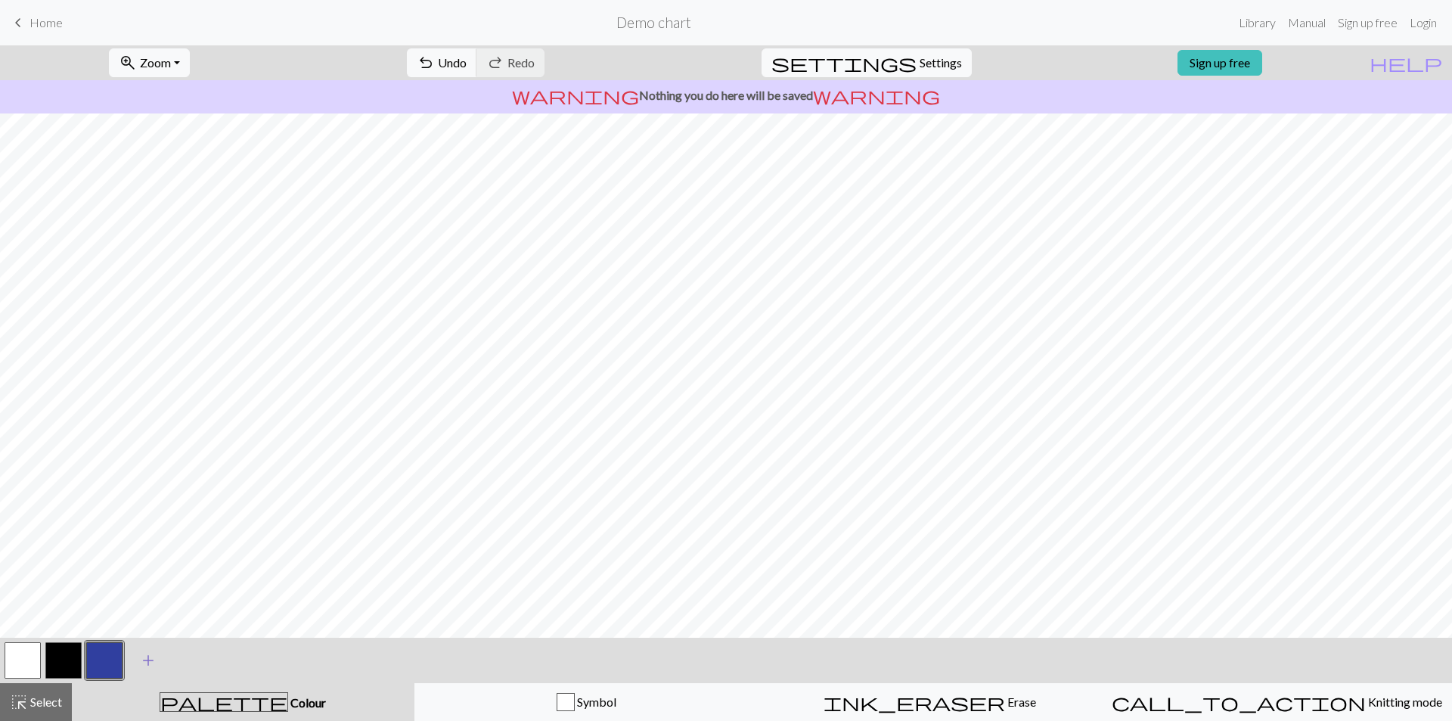
click at [152, 662] on span "add" at bounding box center [148, 659] width 18 height 21
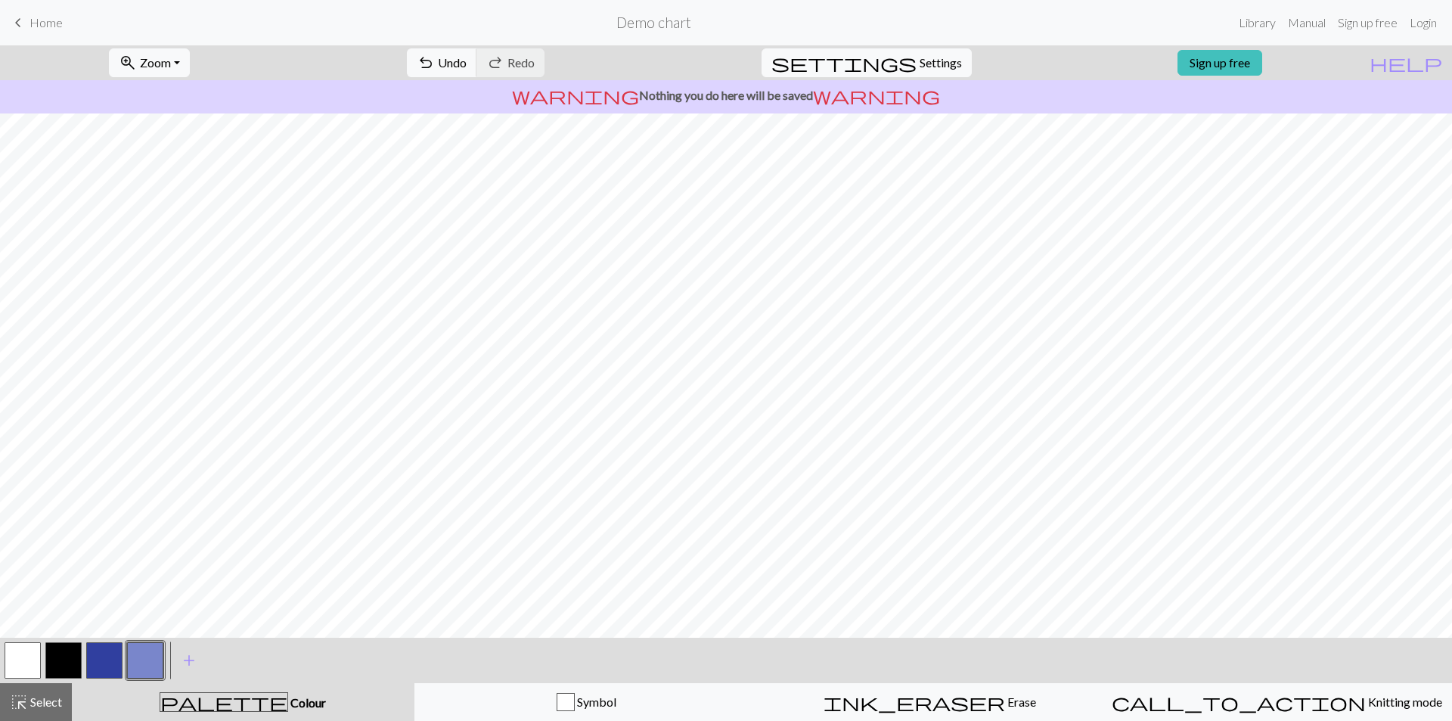
click at [135, 652] on button "button" at bounding box center [145, 660] width 36 height 36
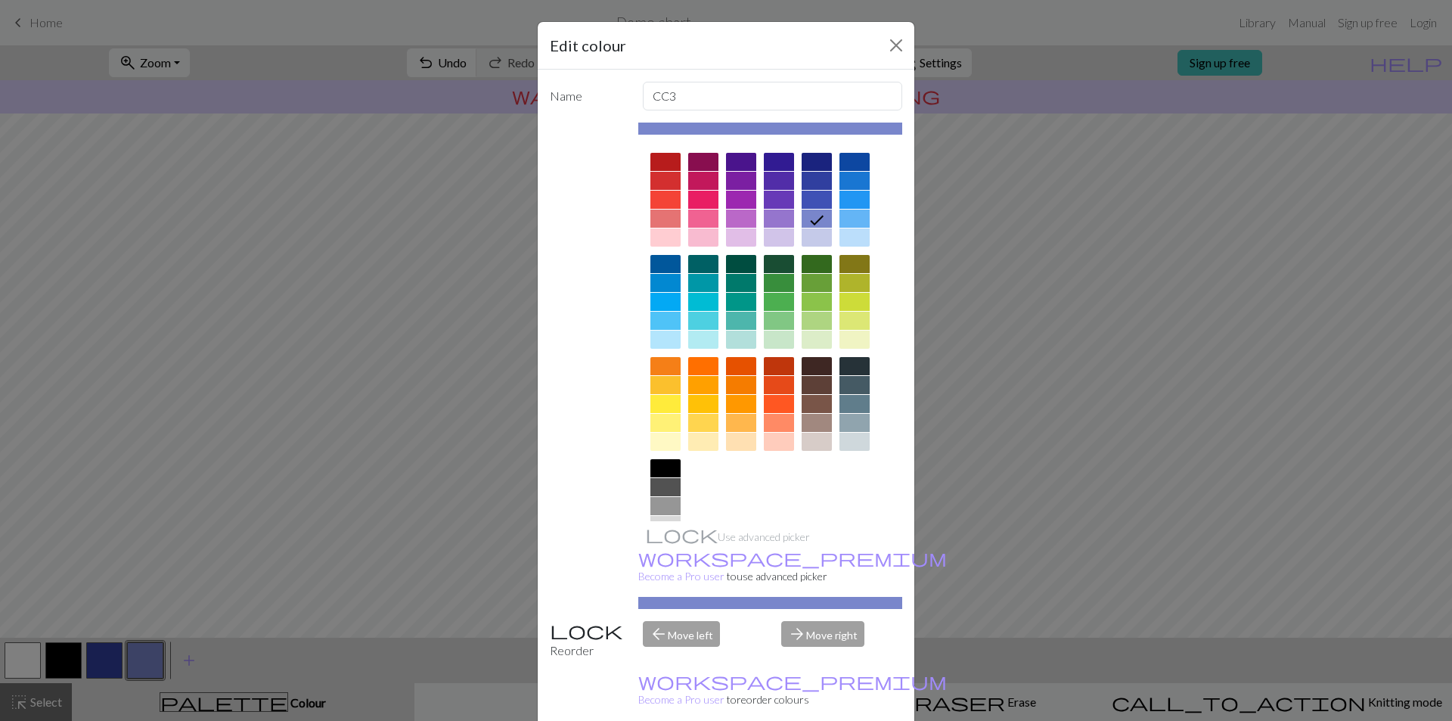
click at [688, 200] on div at bounding box center [703, 200] width 30 height 18
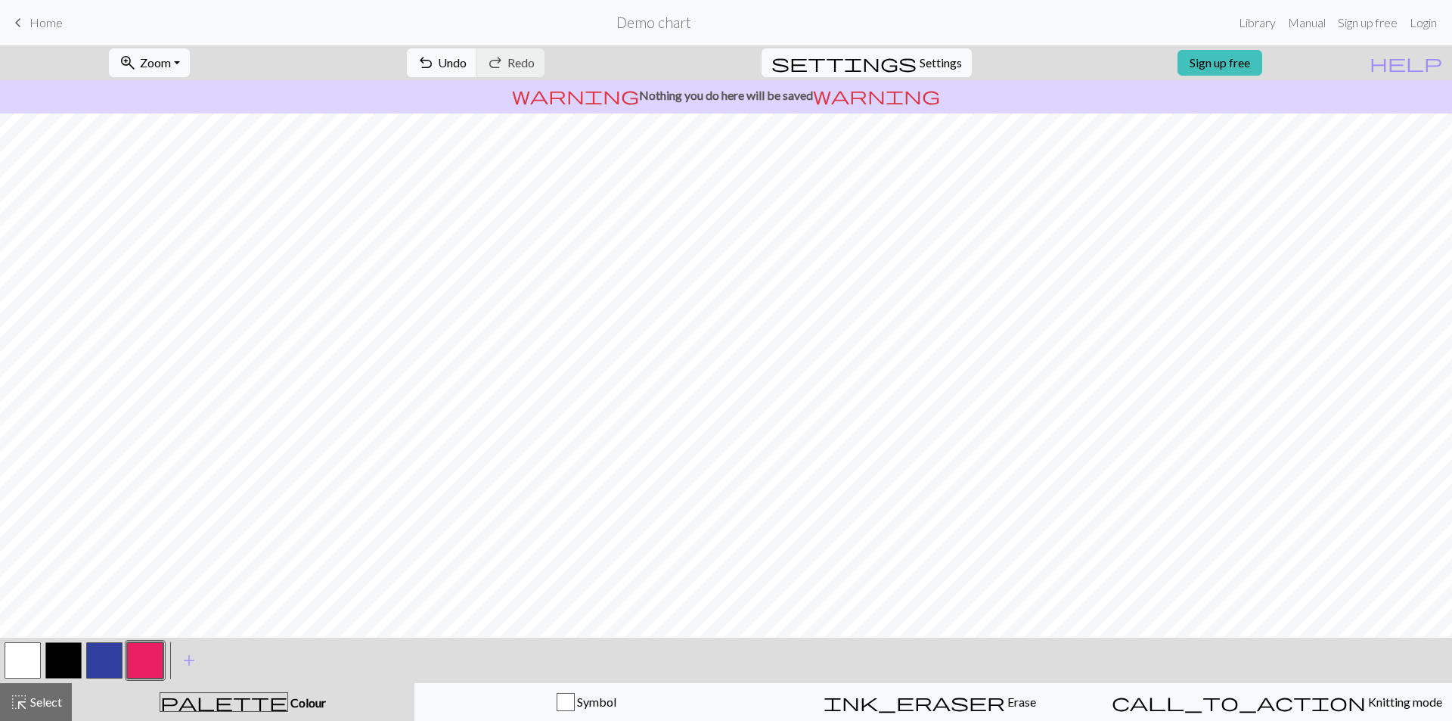
click at [69, 674] on button "button" at bounding box center [63, 660] width 36 height 36
